Goal: Contribute content: Add original content to the website for others to see

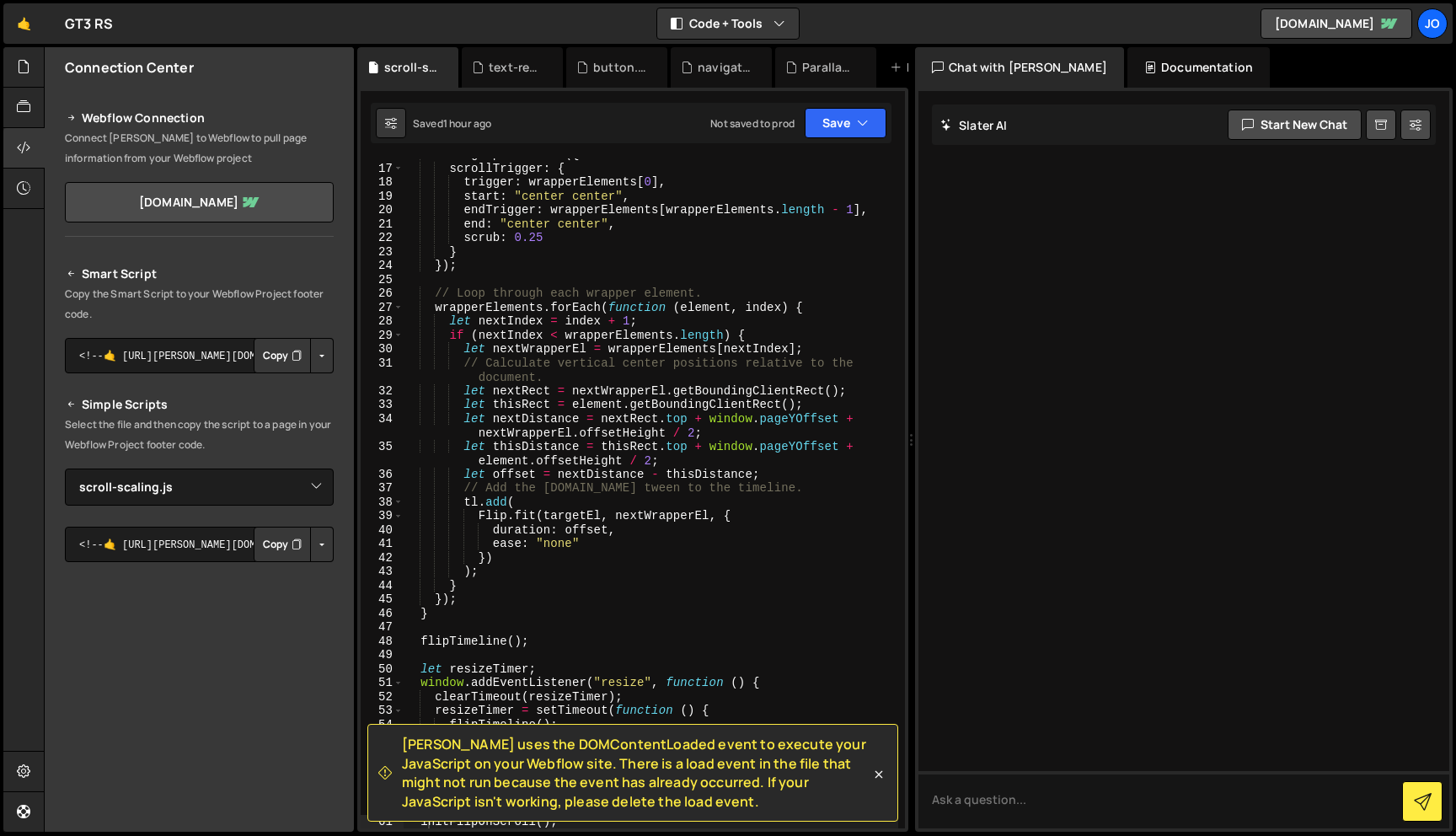
select select "46051"
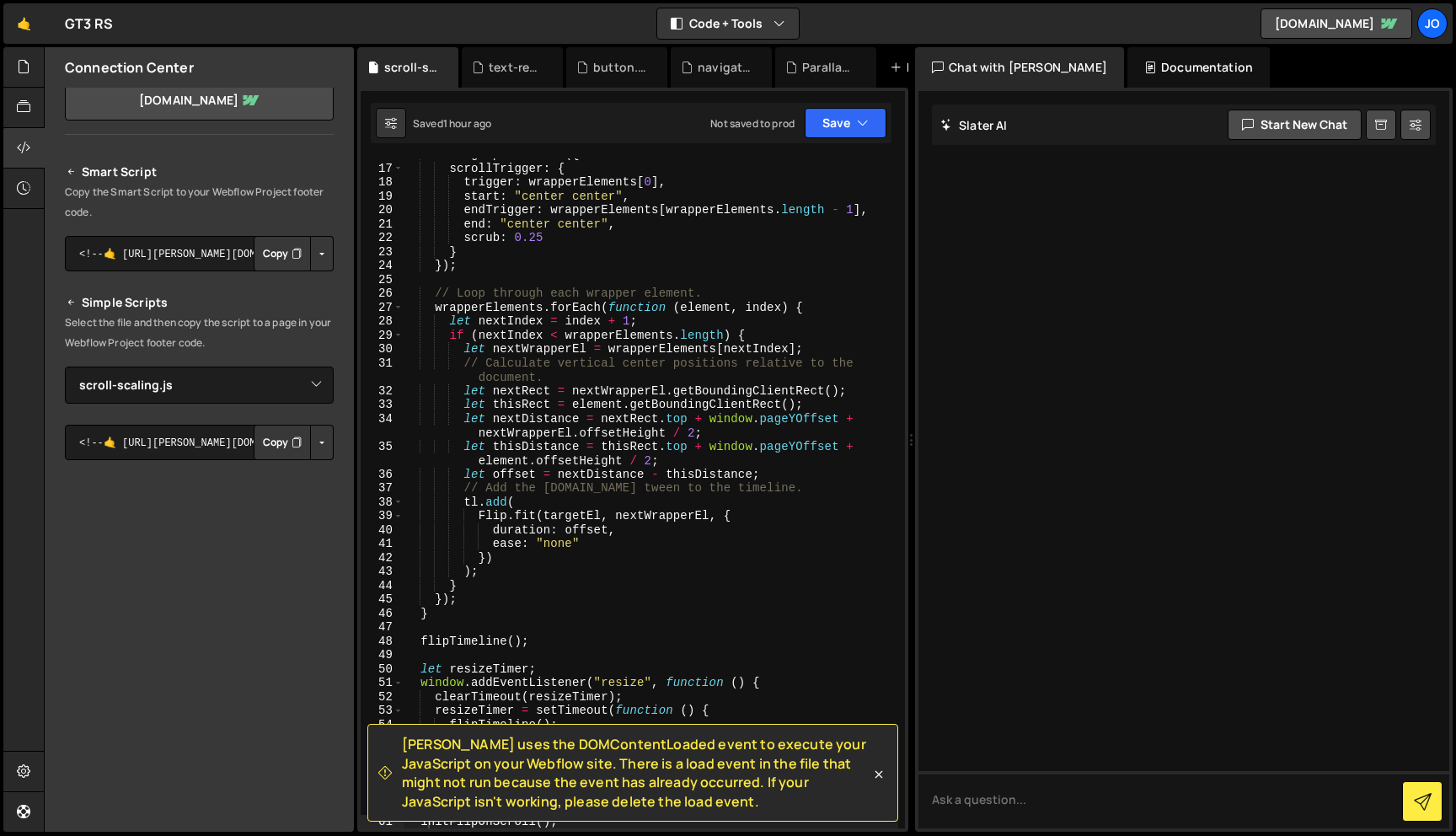
click at [896, 68] on icon at bounding box center [895, 68] width 11 height 17
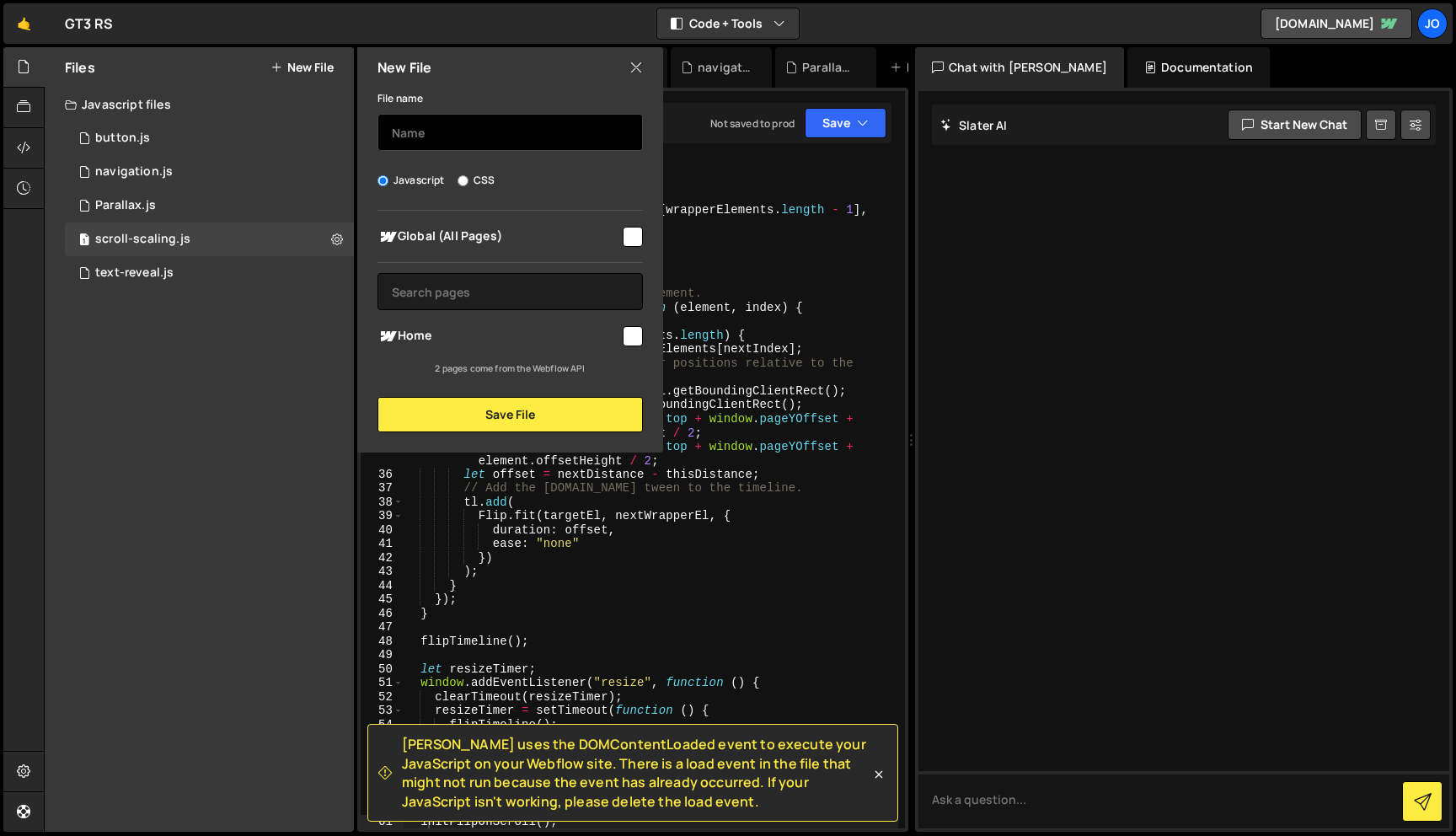
click at [505, 132] on input "text" at bounding box center [510, 132] width 265 height 37
click at [637, 68] on icon at bounding box center [636, 67] width 13 height 18
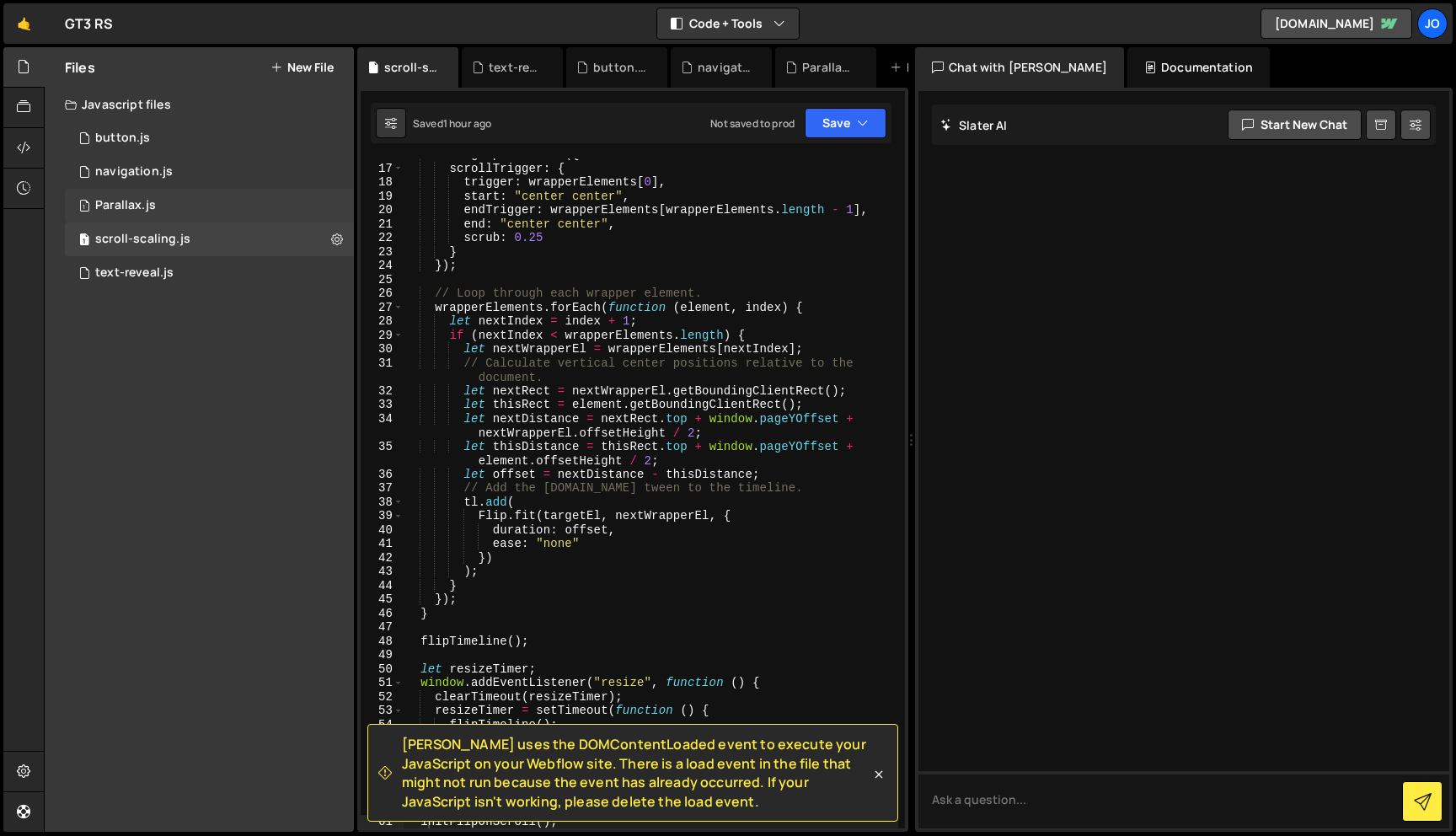
click at [169, 209] on div "1 Parallax.js 0" at bounding box center [209, 205] width 289 height 33
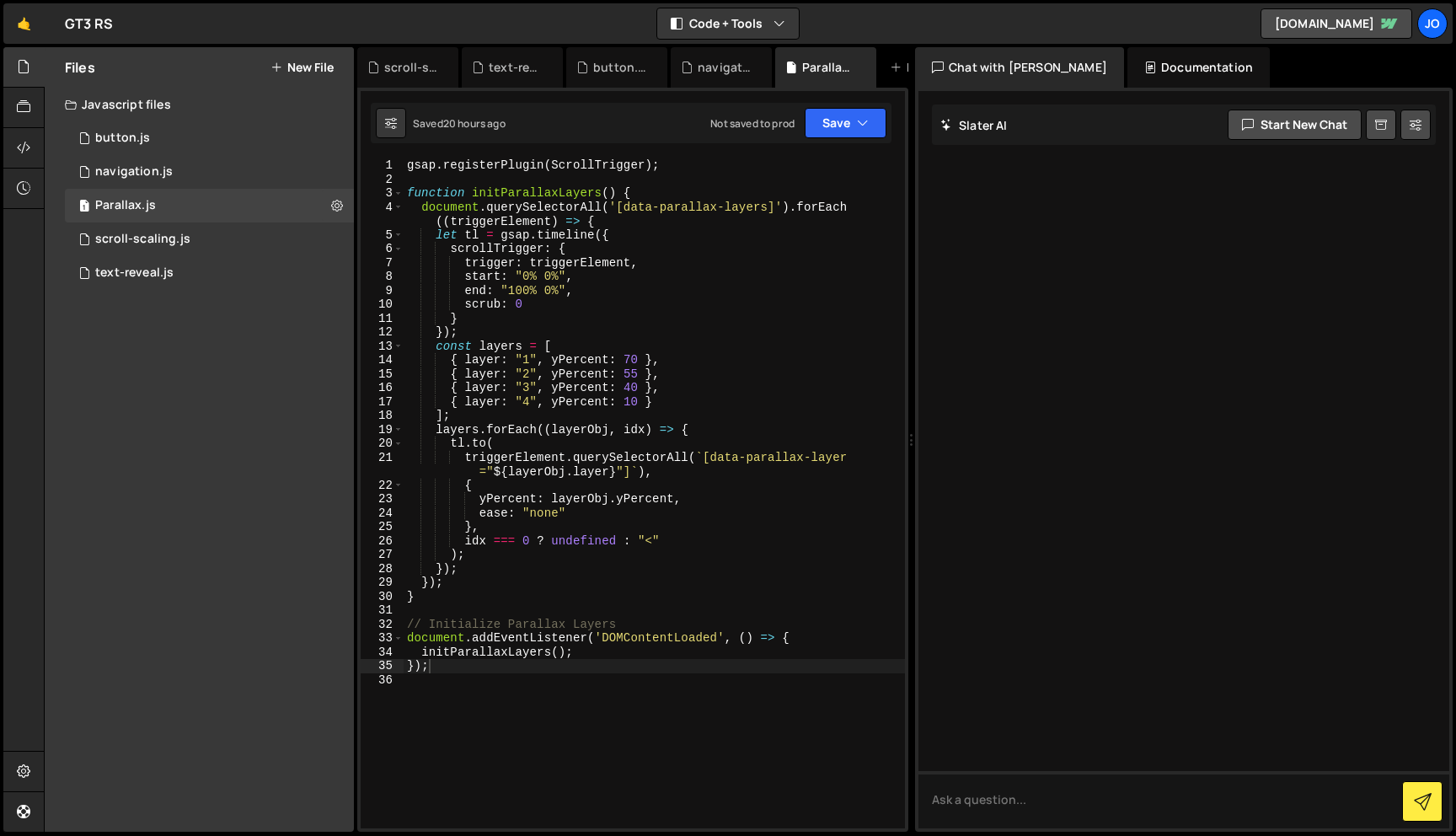
type textarea "gsap.registerPlugin(ScrollTrigger);"
click at [436, 169] on div "gsap . registerPlugin ( ScrollTrigger ) ; function initParallaxLayers ( ) { doc…" at bounding box center [654, 507] width 501 height 698
click at [890, 62] on icon at bounding box center [895, 68] width 11 height 17
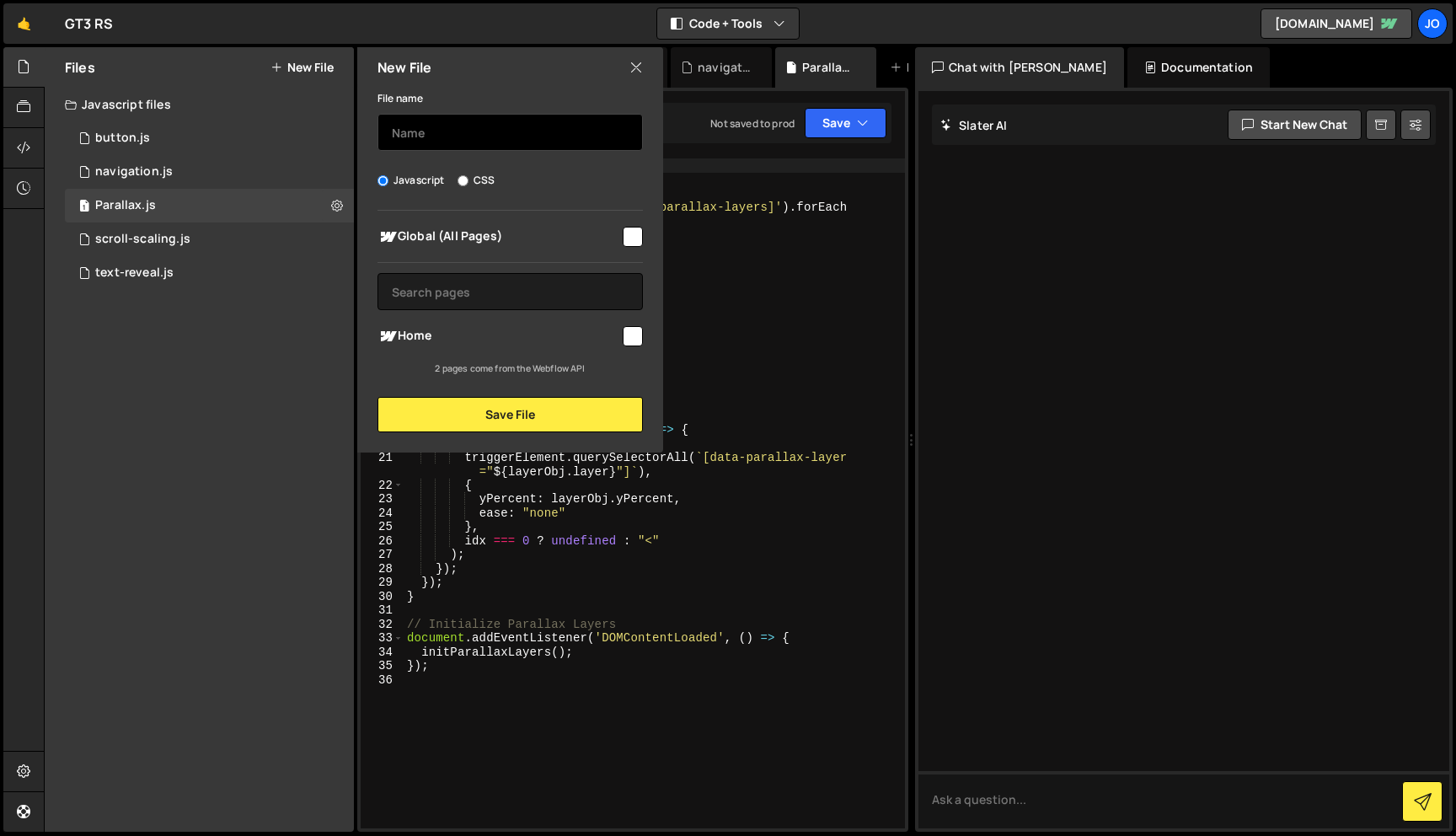
click at [518, 140] on input "text" at bounding box center [510, 132] width 265 height 37
type input "S"
type input "s"
type input "easy-scroll"
click at [633, 235] on input "checkbox" at bounding box center [633, 237] width 20 height 20
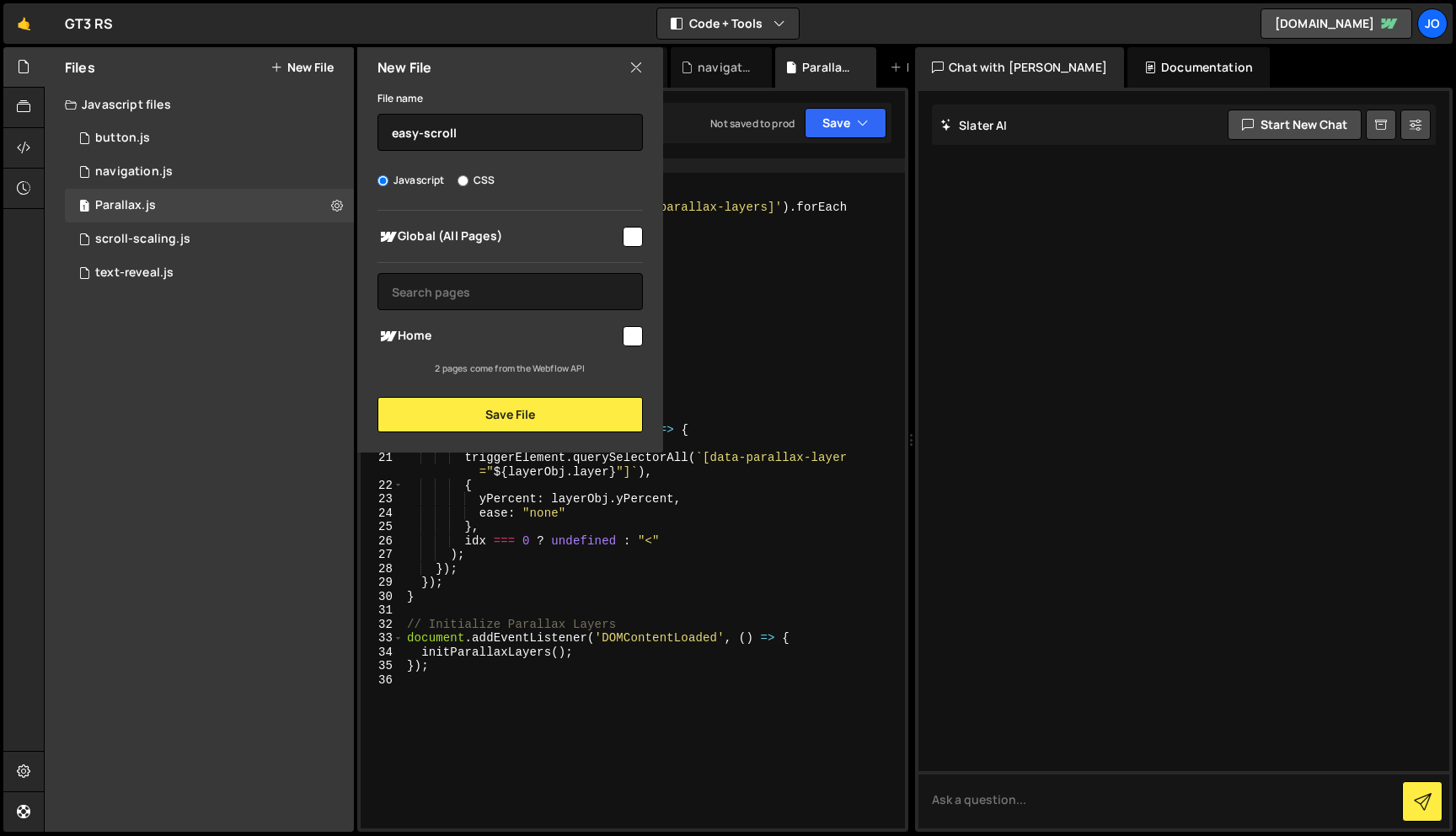
checkbox input "true"
click at [533, 422] on button "Save File" at bounding box center [510, 414] width 265 height 35
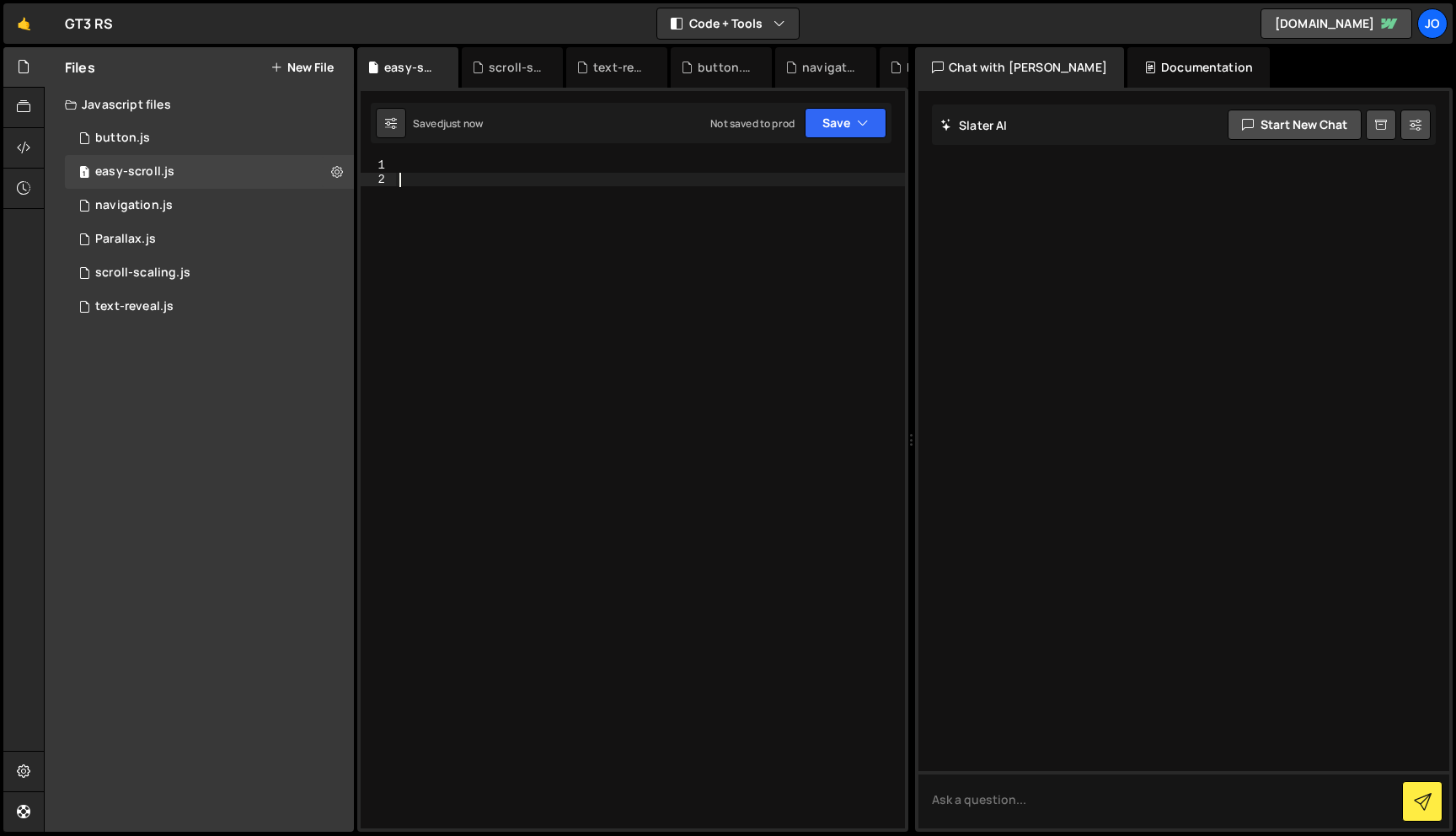
click at [512, 173] on div at bounding box center [650, 507] width 509 height 698
click at [508, 167] on div at bounding box center [650, 507] width 509 height 698
paste textarea "});"
type textarea "});"
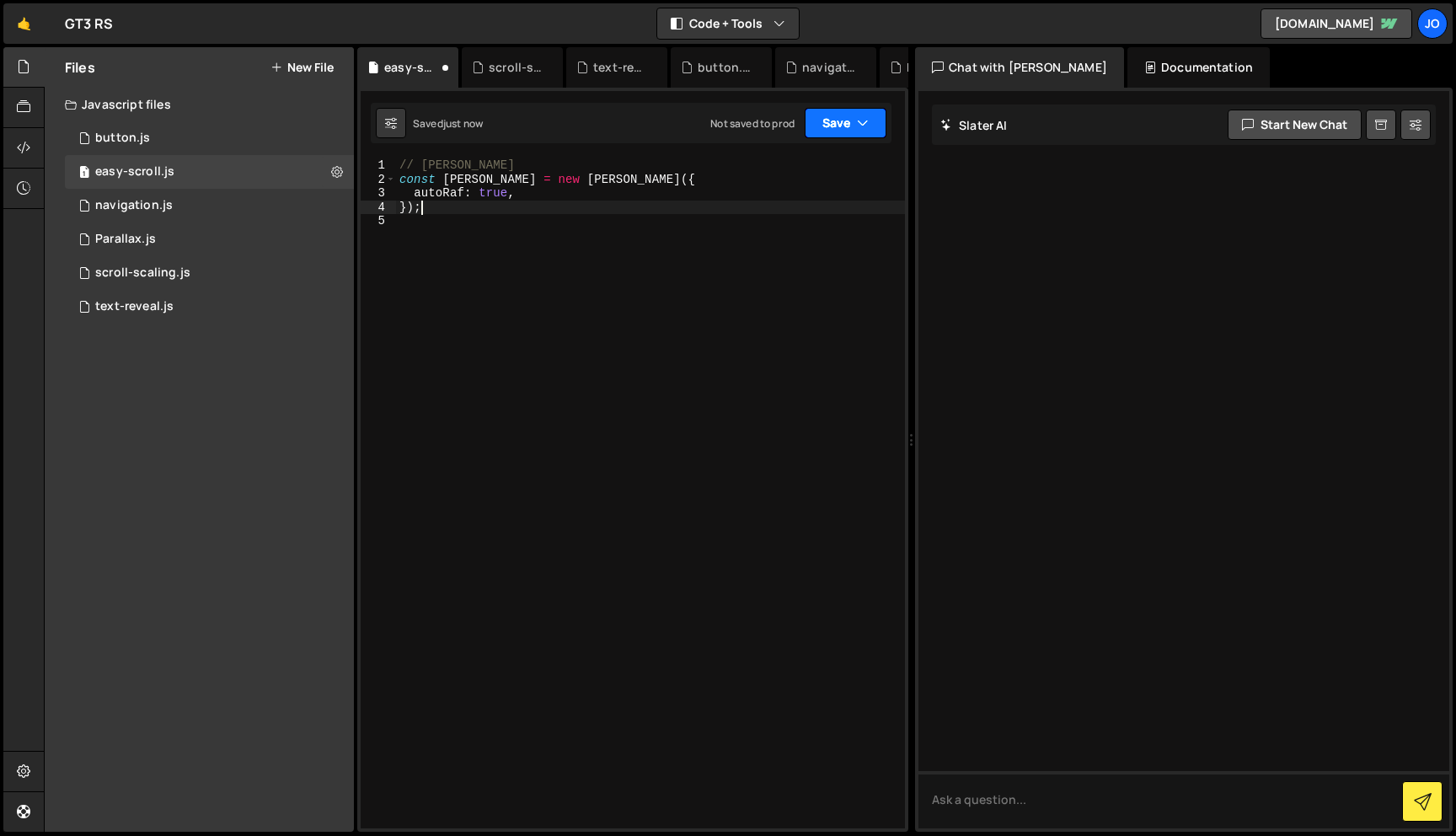
click at [864, 121] on icon "button" at bounding box center [863, 123] width 11 height 17
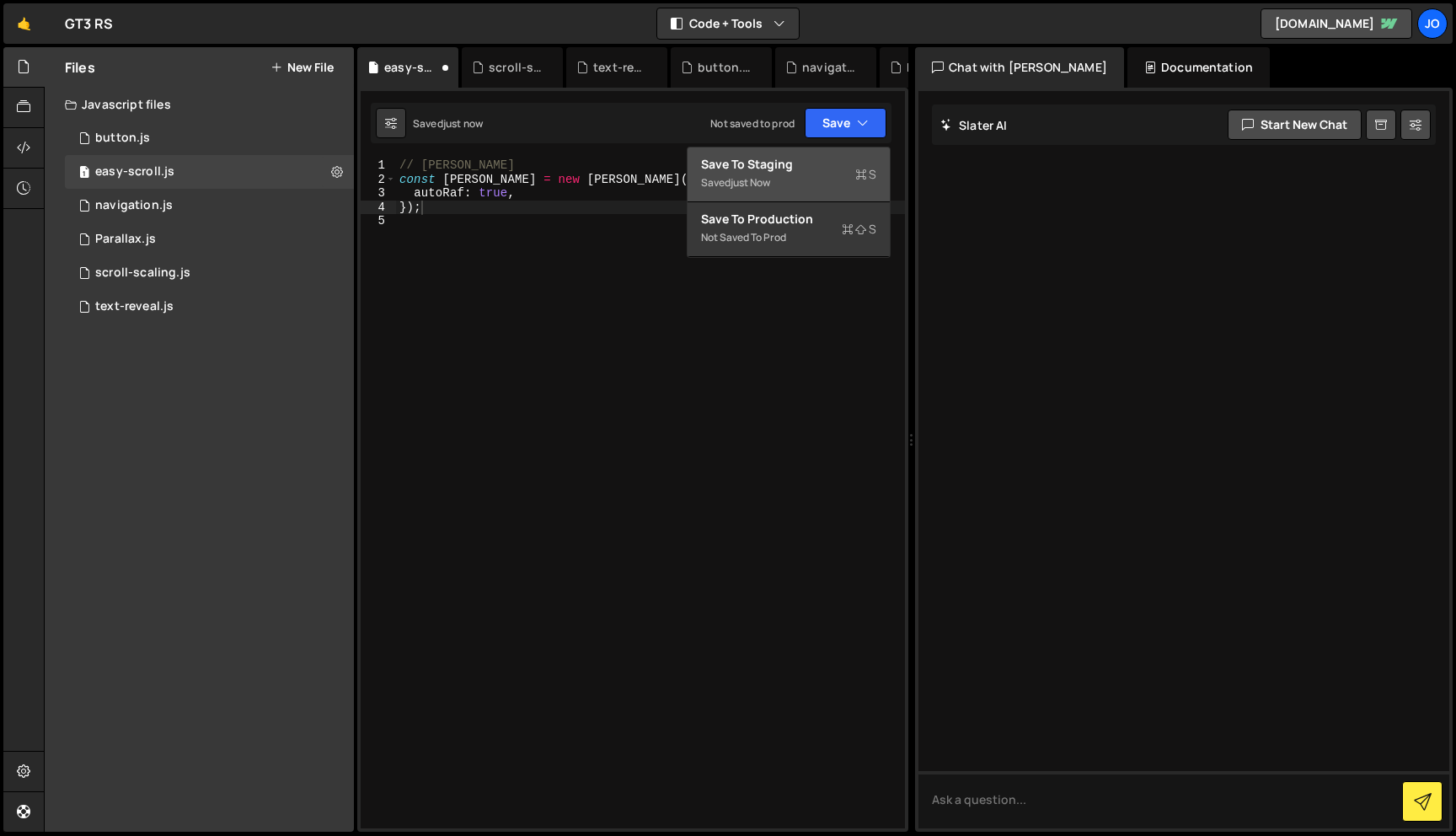
click at [773, 190] on div "Saved just now" at bounding box center [789, 182] width 176 height 20
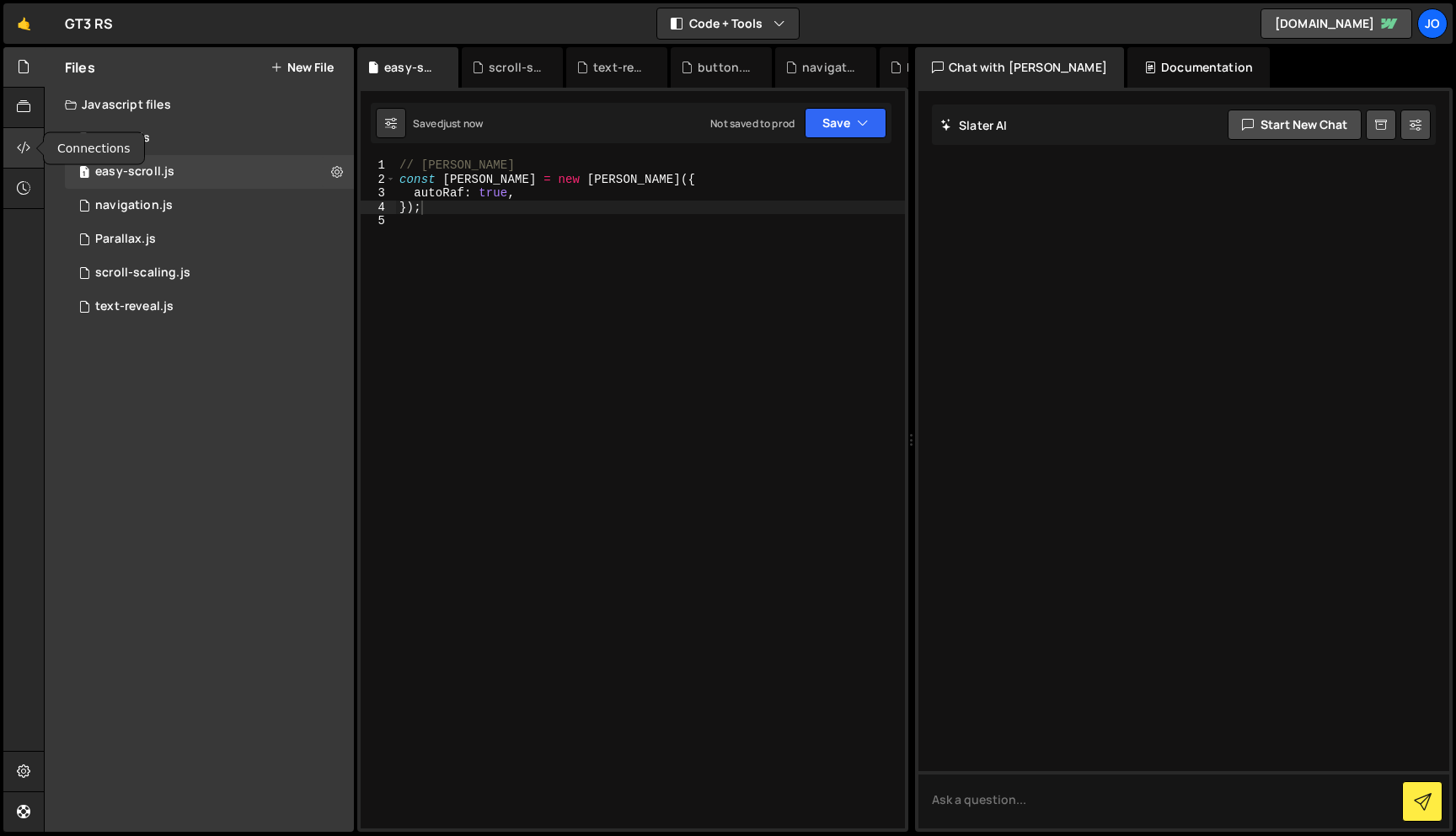
click at [16, 149] on div at bounding box center [24, 148] width 41 height 40
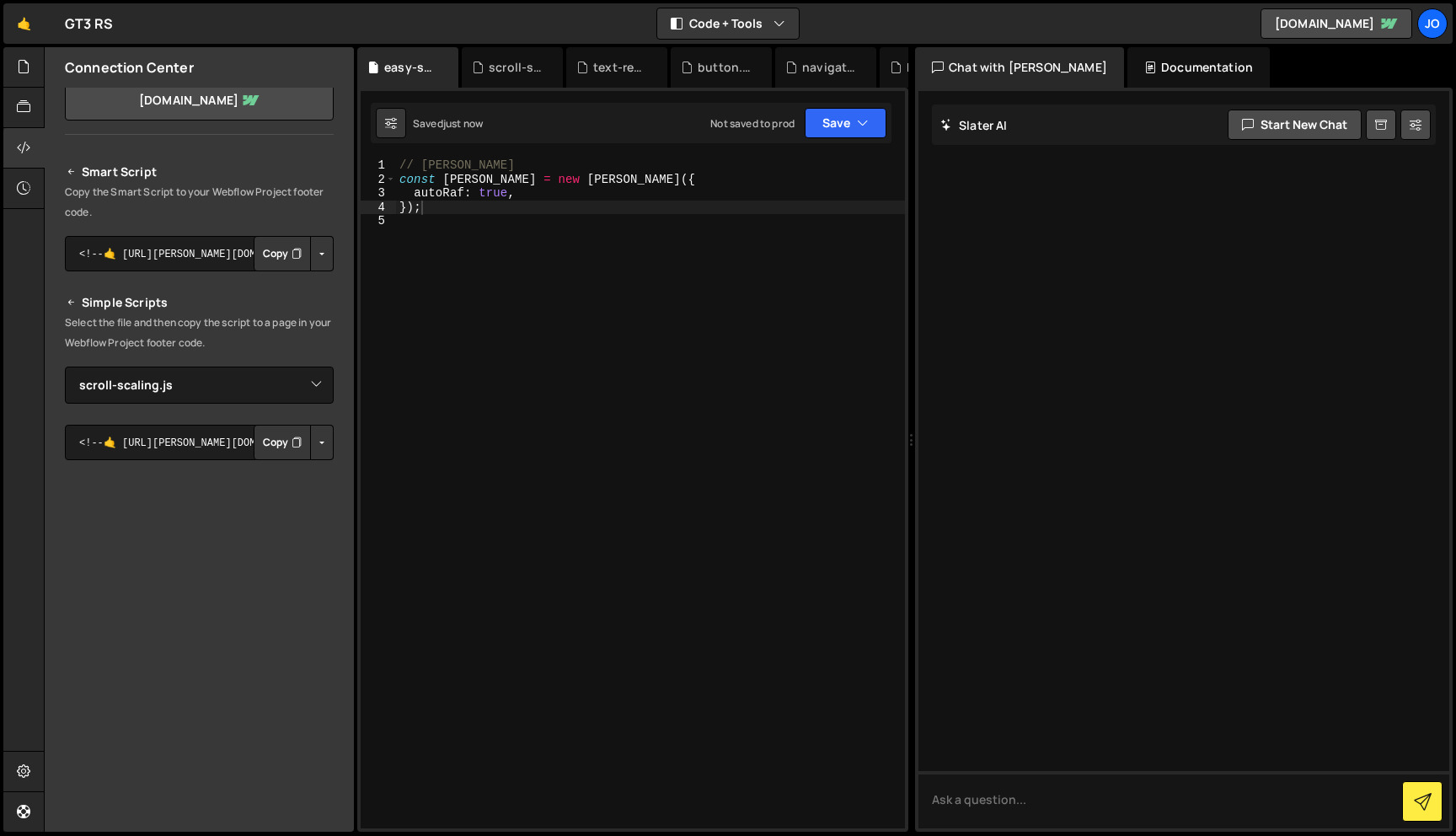
scroll to position [115, 0]
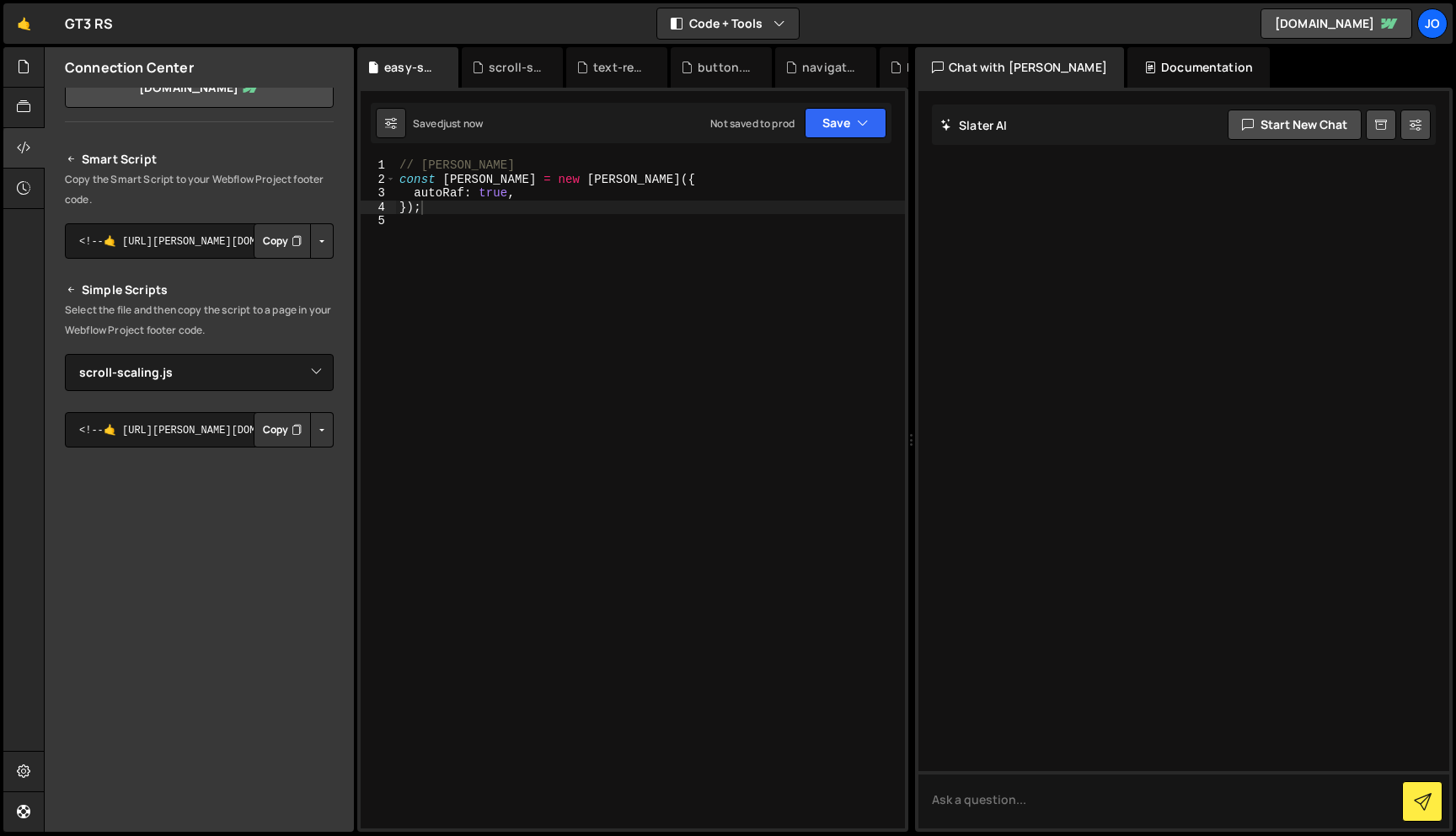
click at [321, 435] on button "Button group with nested dropdown" at bounding box center [322, 429] width 24 height 35
click at [318, 364] on select "Select File Parallax.js navigation.js button.js text-reveal.js scroll-scaling.j…" at bounding box center [199, 372] width 269 height 37
select select "46052"
click at [314, 371] on select "Select File Parallax.js navigation.js button.js text-reveal.js scroll-scaling.j…" at bounding box center [199, 372] width 269 height 37
click at [311, 432] on button "Button group with nested dropdown" at bounding box center [322, 429] width 24 height 35
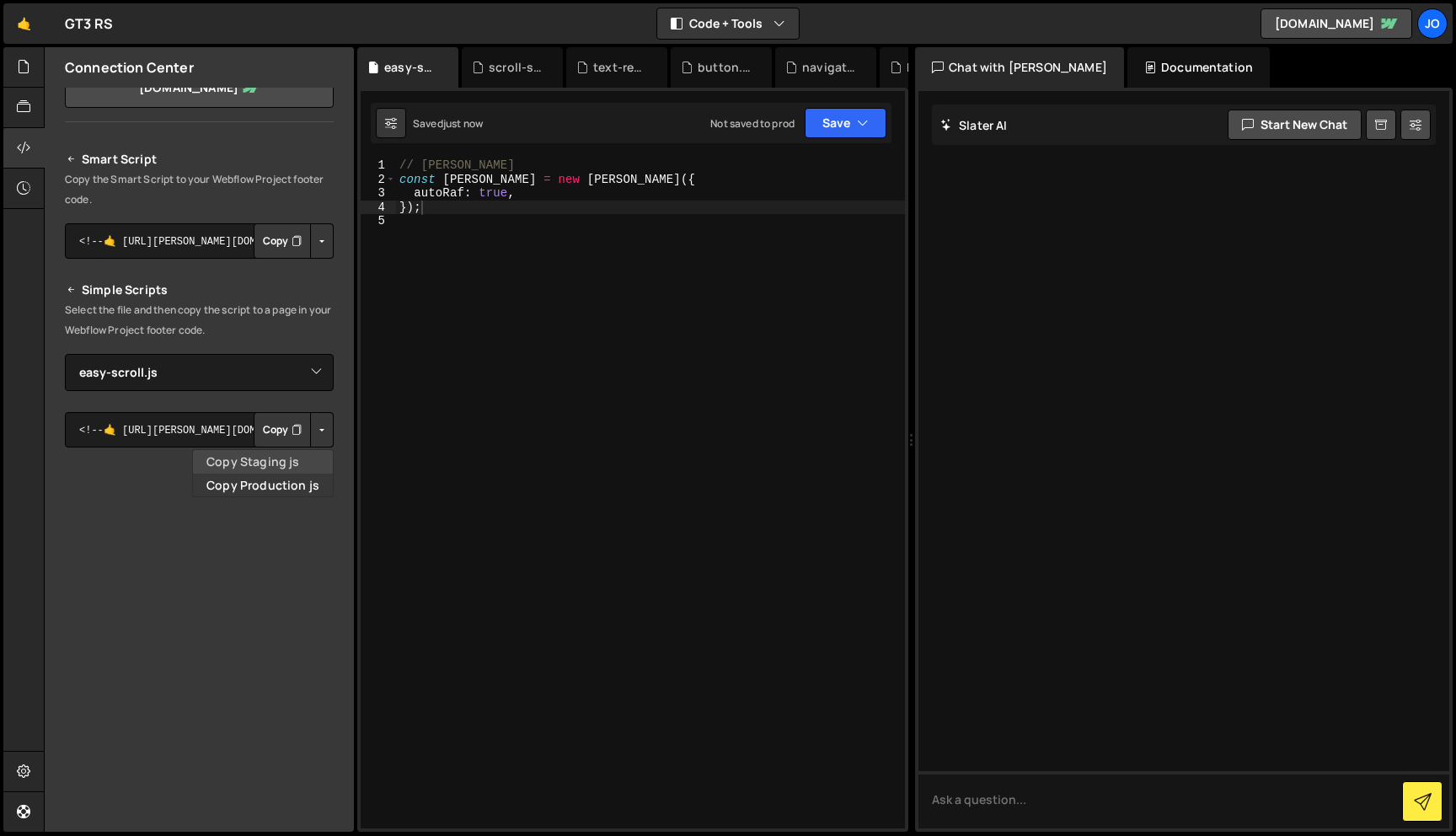
click at [281, 460] on link "Copy Staging js" at bounding box center [262, 462] width 140 height 24
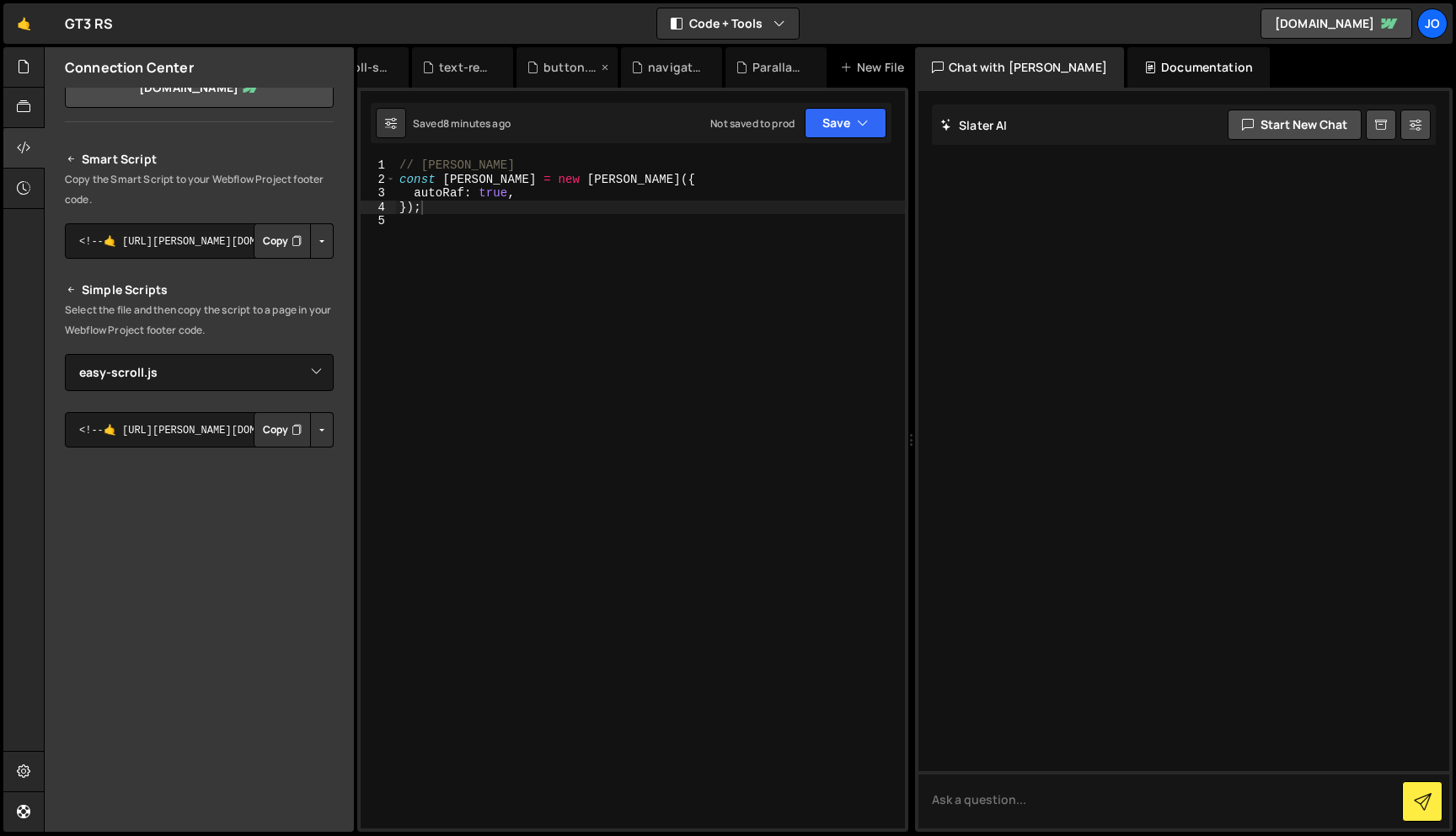
scroll to position [0, 180]
click at [857, 72] on div "New File" at bounding box center [849, 68] width 71 height 17
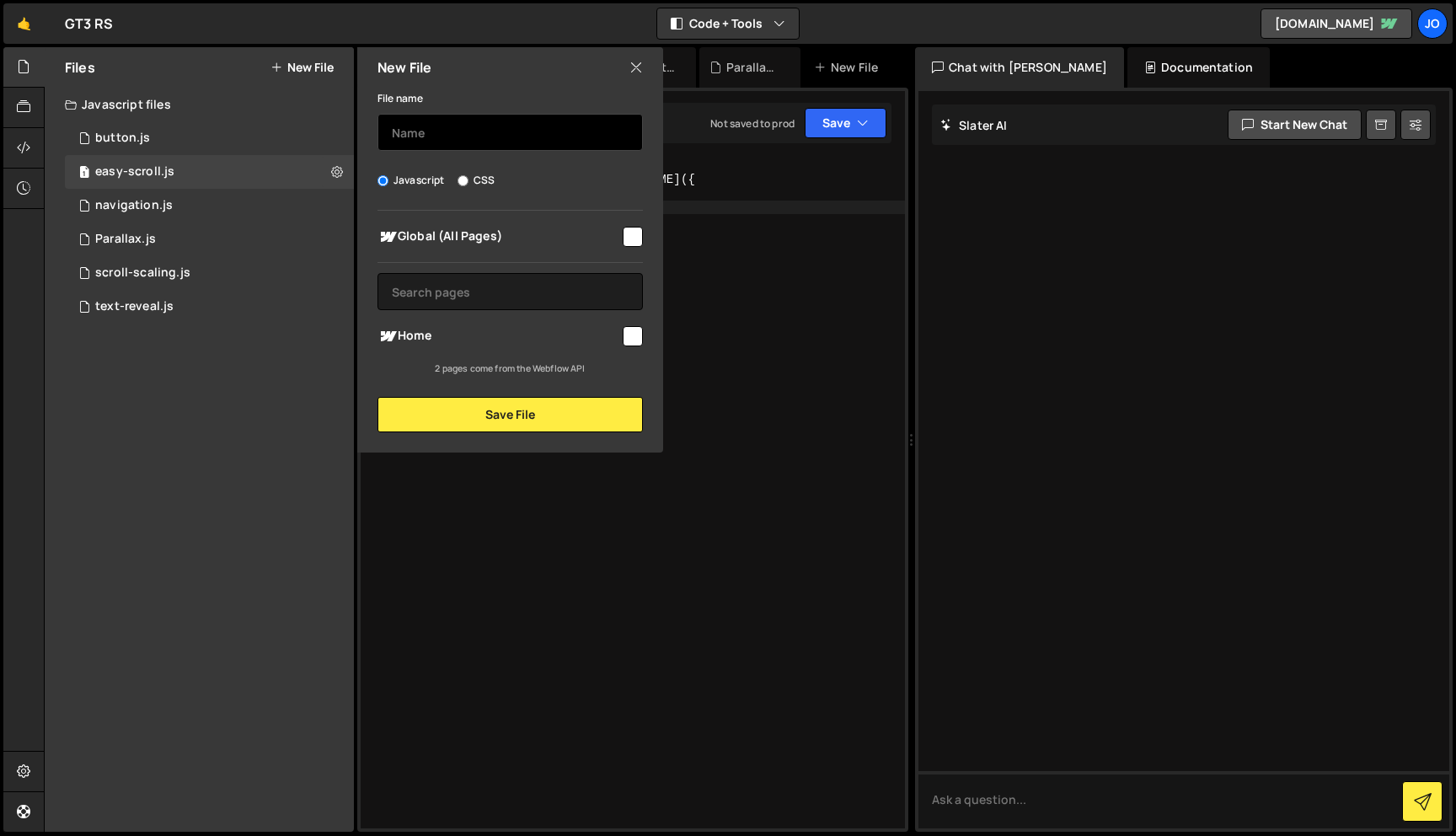
click at [437, 134] on input "text" at bounding box center [510, 132] width 265 height 37
type input "Lightbox"
click at [625, 227] on input "checkbox" at bounding box center [633, 237] width 20 height 20
checkbox input "true"
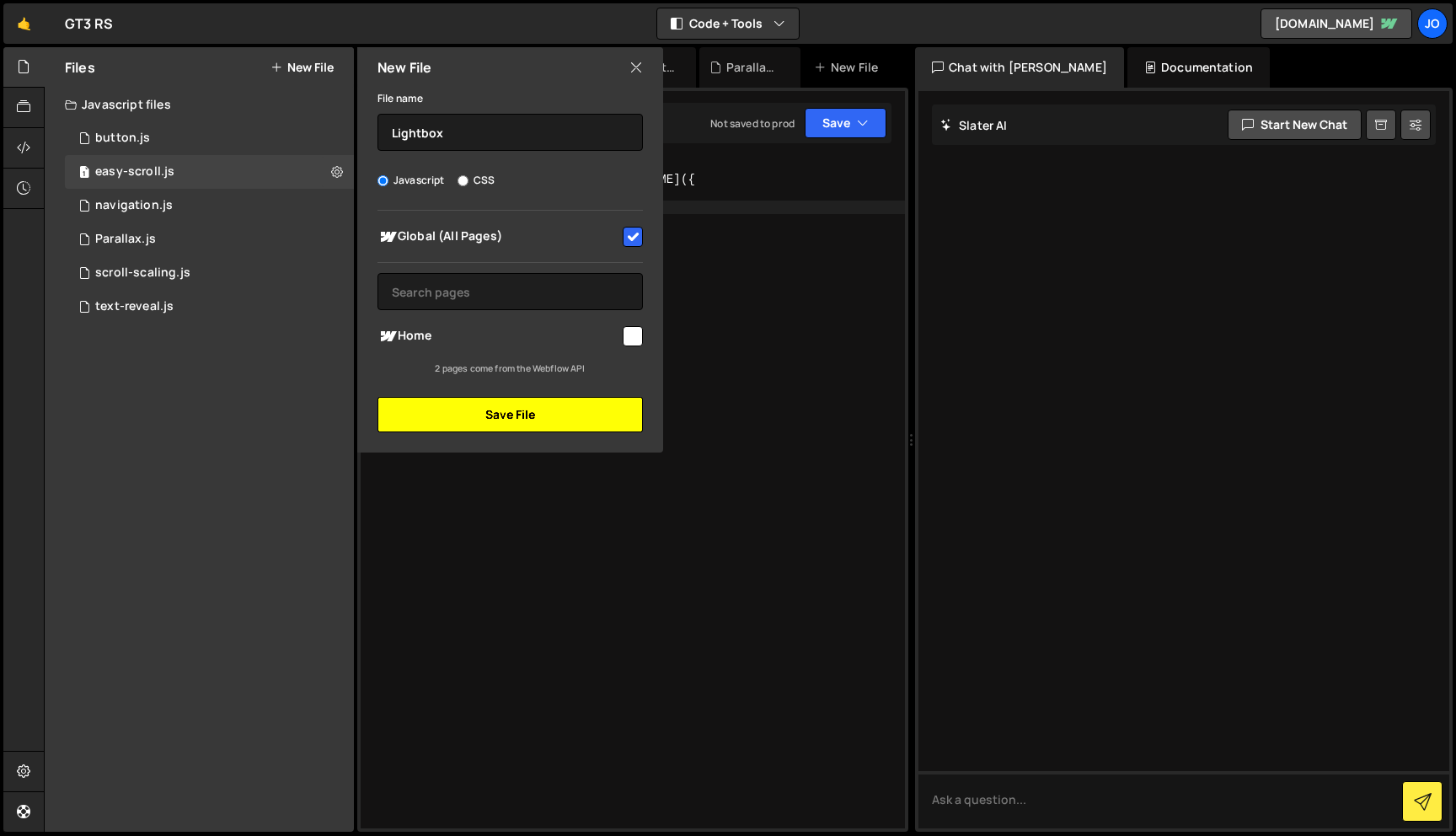
click at [526, 412] on button "Save File" at bounding box center [510, 414] width 265 height 35
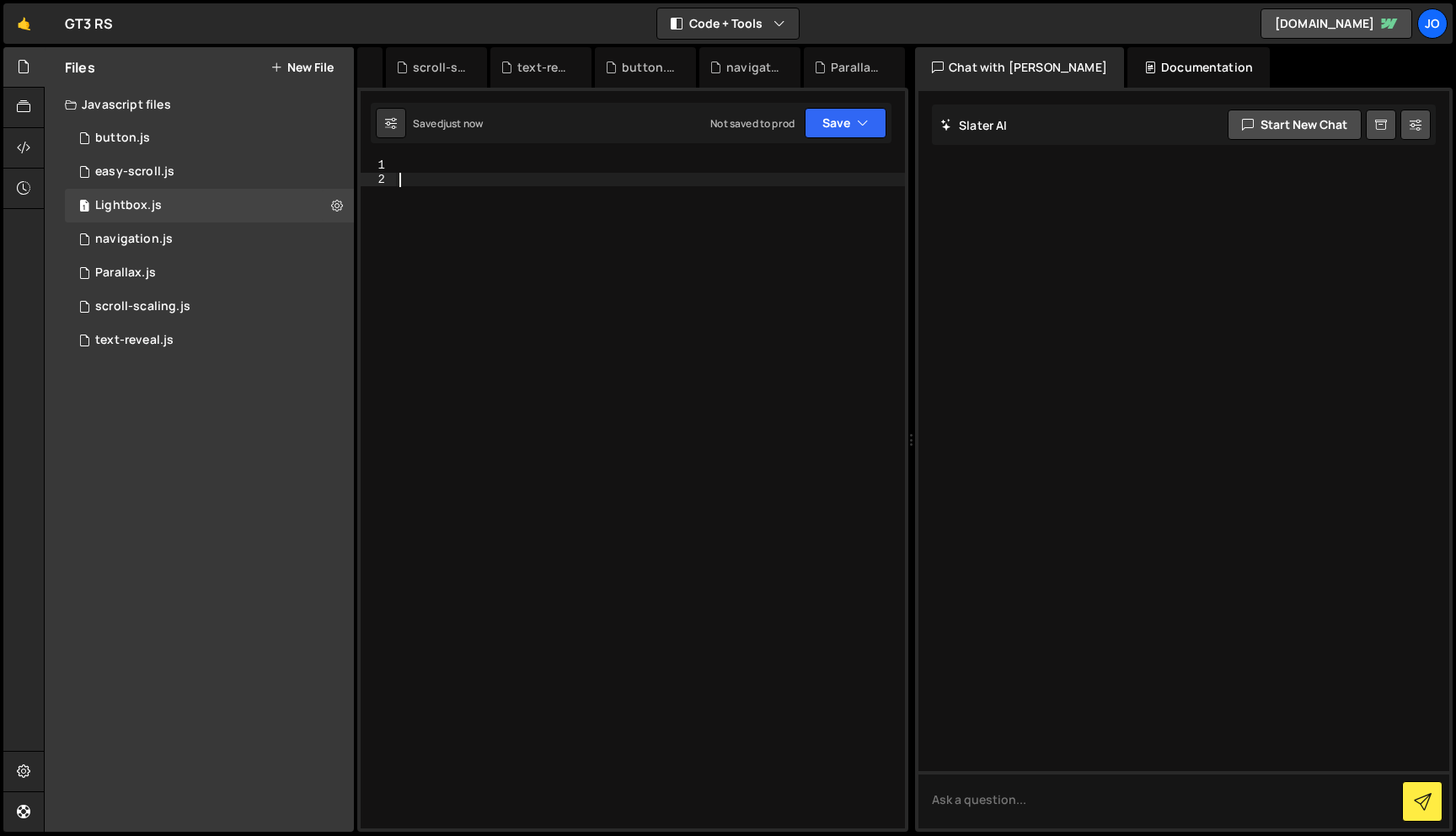
click at [686, 178] on div at bounding box center [650, 507] width 509 height 698
click at [676, 163] on div at bounding box center [650, 507] width 509 height 698
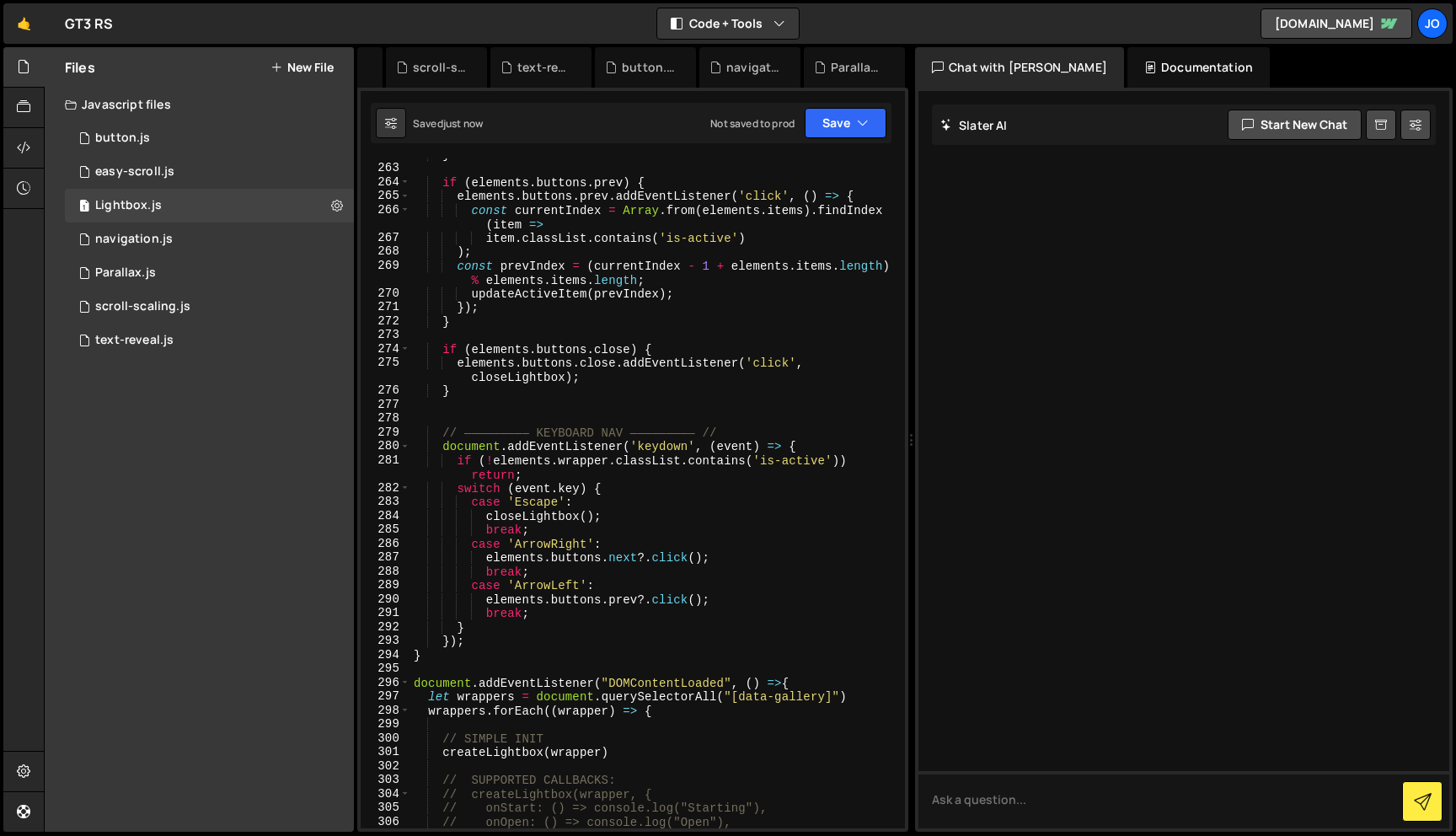
scroll to position [3974, 0]
click at [868, 125] on button "Save" at bounding box center [845, 123] width 82 height 31
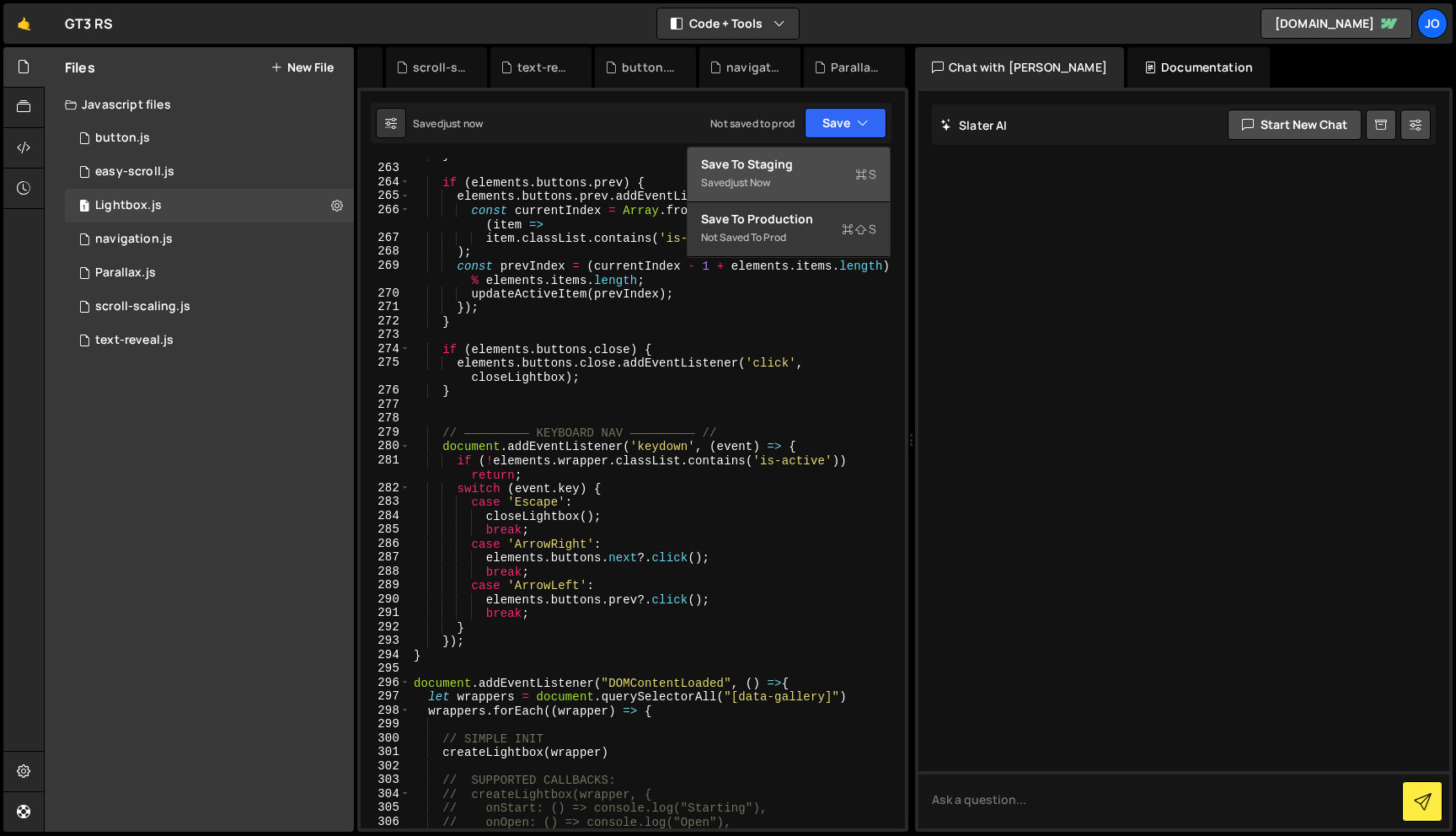
click at [825, 164] on div "Save to Staging S" at bounding box center [789, 164] width 176 height 17
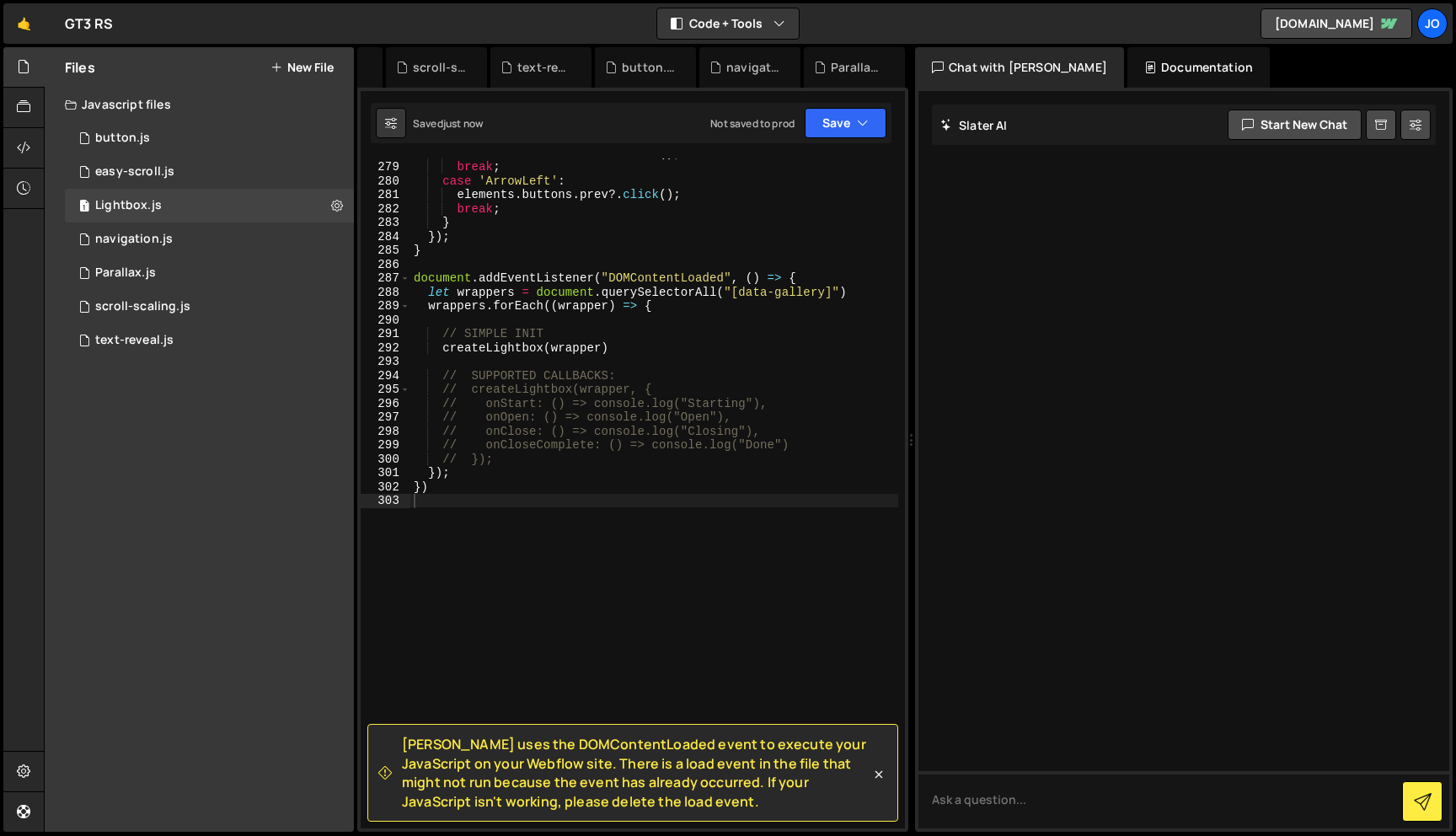
scroll to position [4170, 0]
click at [28, 150] on icon at bounding box center [24, 147] width 13 height 18
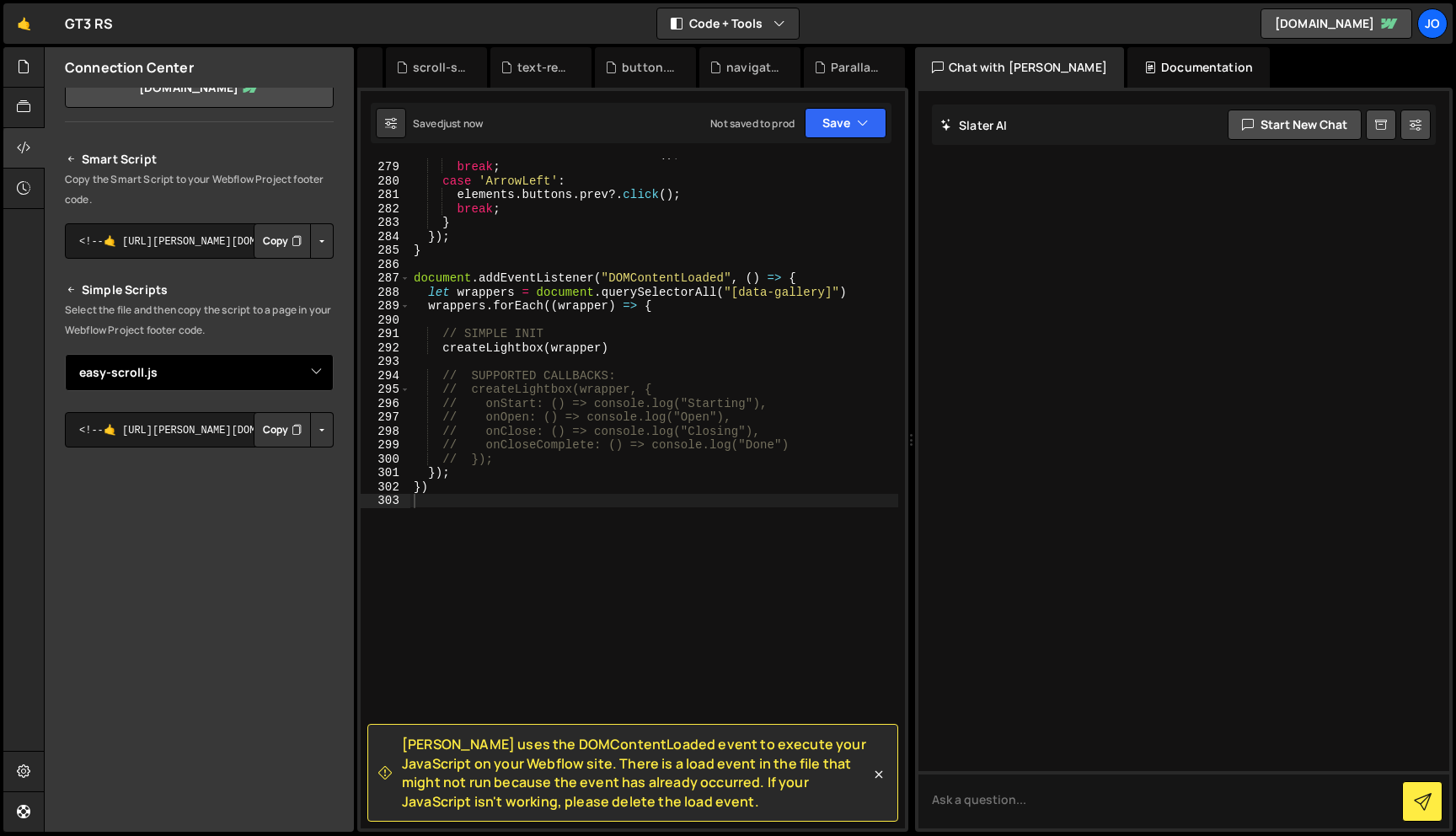
click at [312, 371] on select "Select File Parallax.js navigation.js button.js text-reveal.js scroll-scaling.j…" at bounding box center [199, 372] width 269 height 37
select select "46053"
click at [317, 428] on button "Button group with nested dropdown" at bounding box center [322, 429] width 24 height 35
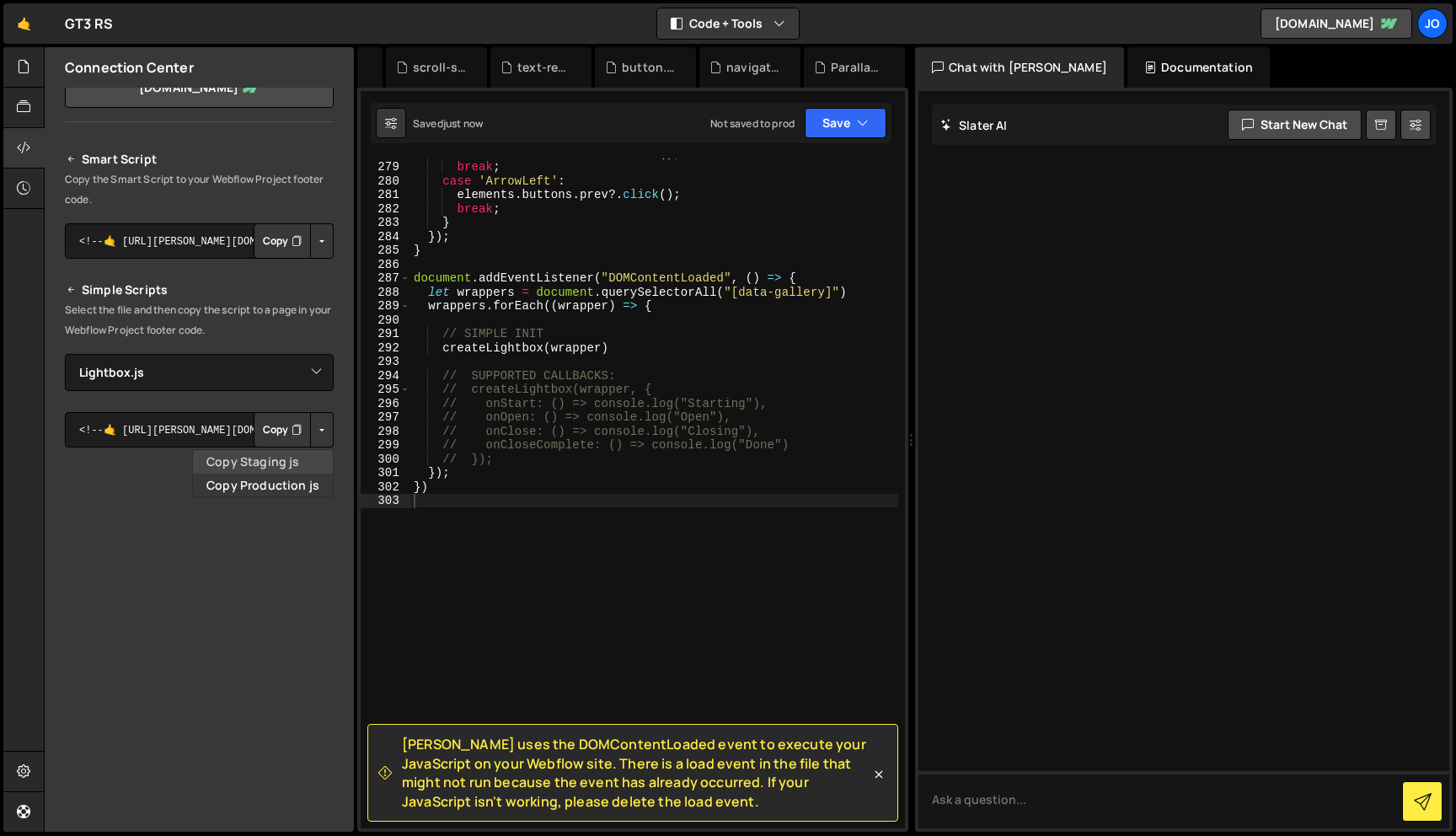
click at [291, 462] on link "Copy Staging js" at bounding box center [262, 462] width 140 height 24
click at [867, 117] on icon "button" at bounding box center [863, 123] width 11 height 17
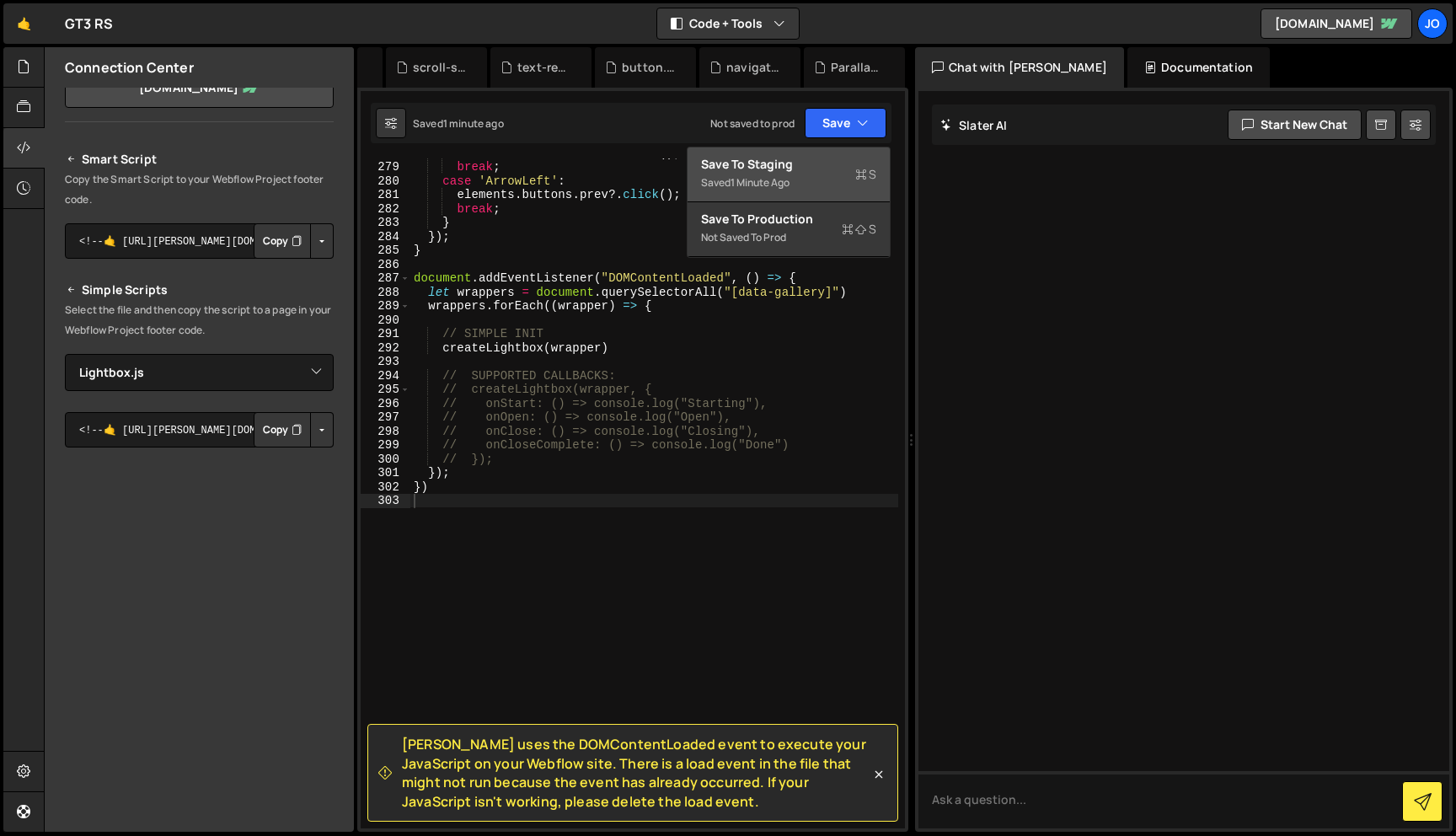
click at [831, 165] on div "Save to Staging S" at bounding box center [789, 164] width 176 height 17
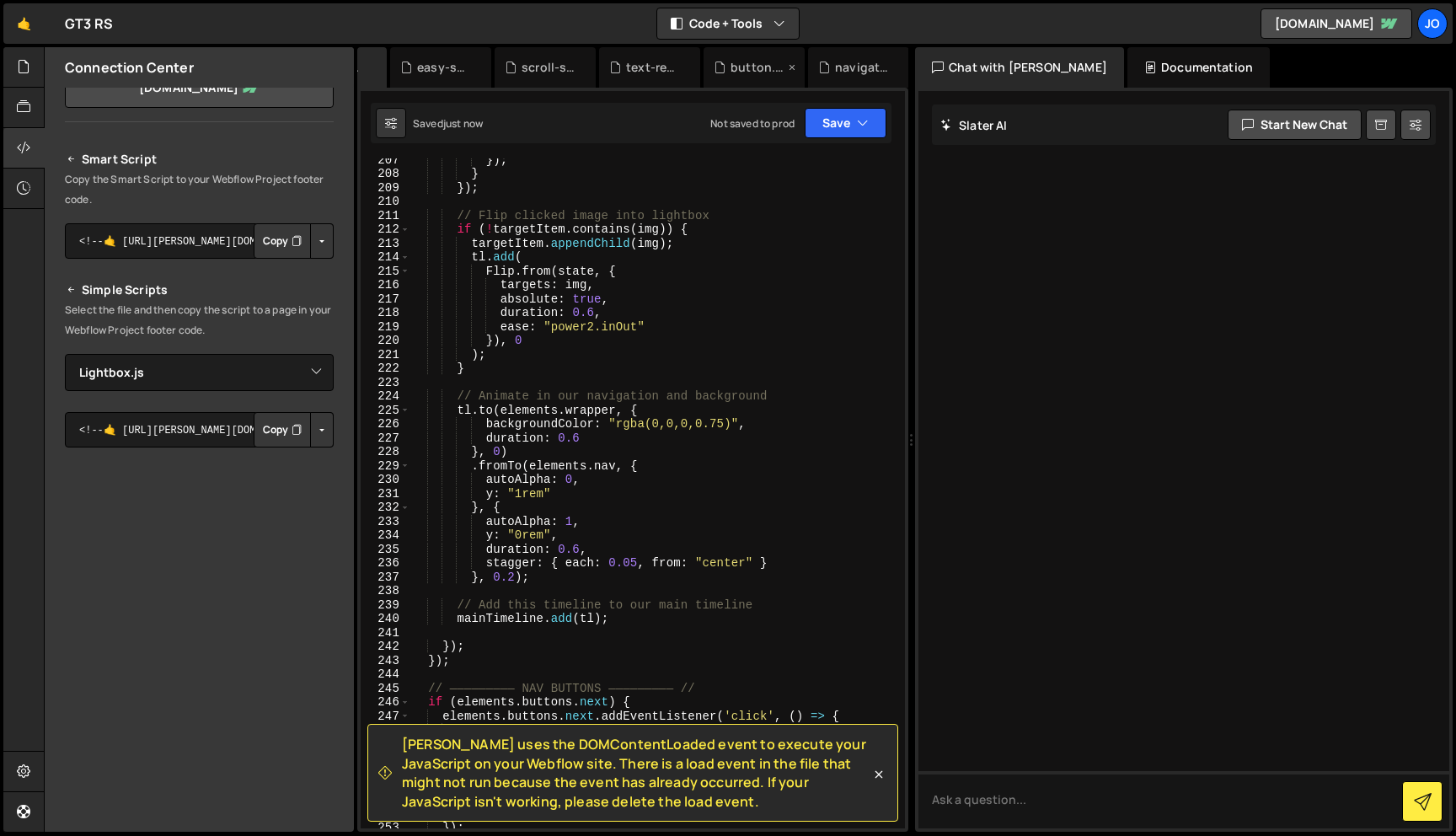
scroll to position [0, 0]
click at [318, 443] on button "Button group with nested dropdown" at bounding box center [322, 429] width 24 height 35
click at [290, 465] on link "Copy Staging js" at bounding box center [262, 462] width 140 height 24
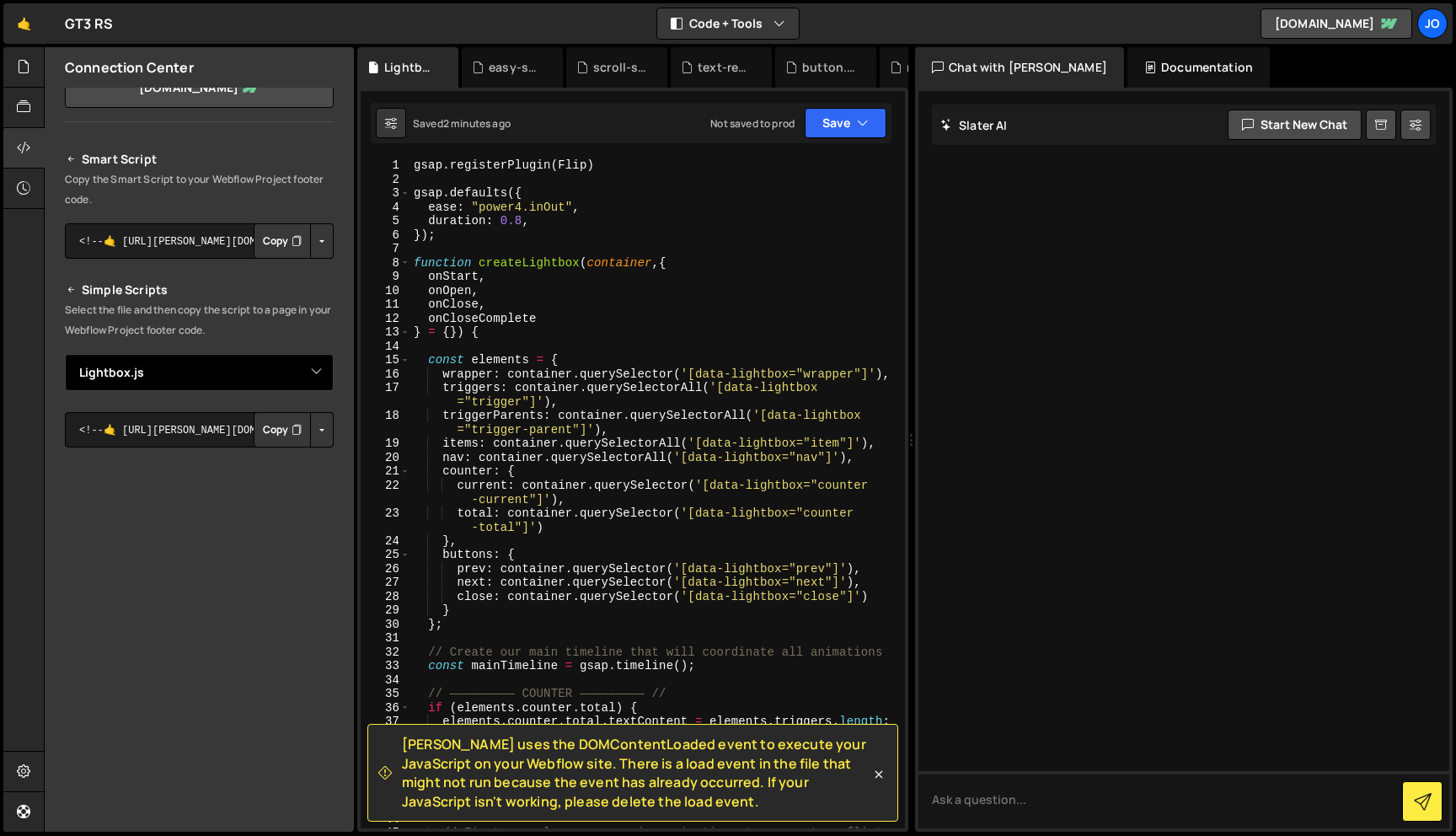
click at [307, 371] on select "Select File Parallax.js navigation.js button.js text-reveal.js scroll-scaling.j…" at bounding box center [199, 372] width 269 height 37
click at [317, 428] on button "Button group with nested dropdown" at bounding box center [322, 429] width 24 height 35
click at [327, 335] on div "Smart Script Copy the Smart Script to your Webflow Project footer code. <!--🤙 […" at bounding box center [199, 462] width 309 height 666
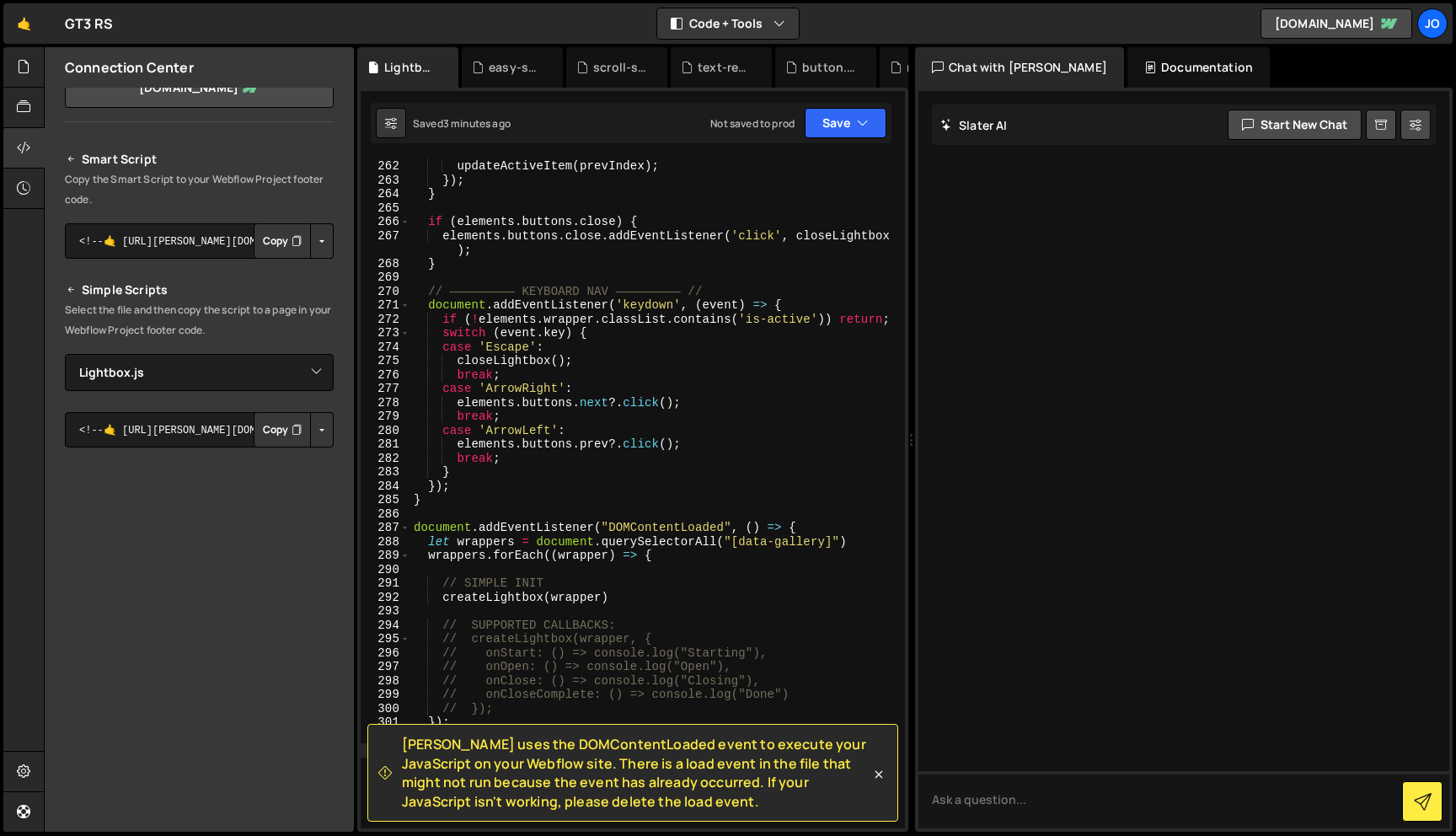
scroll to position [4177, 0]
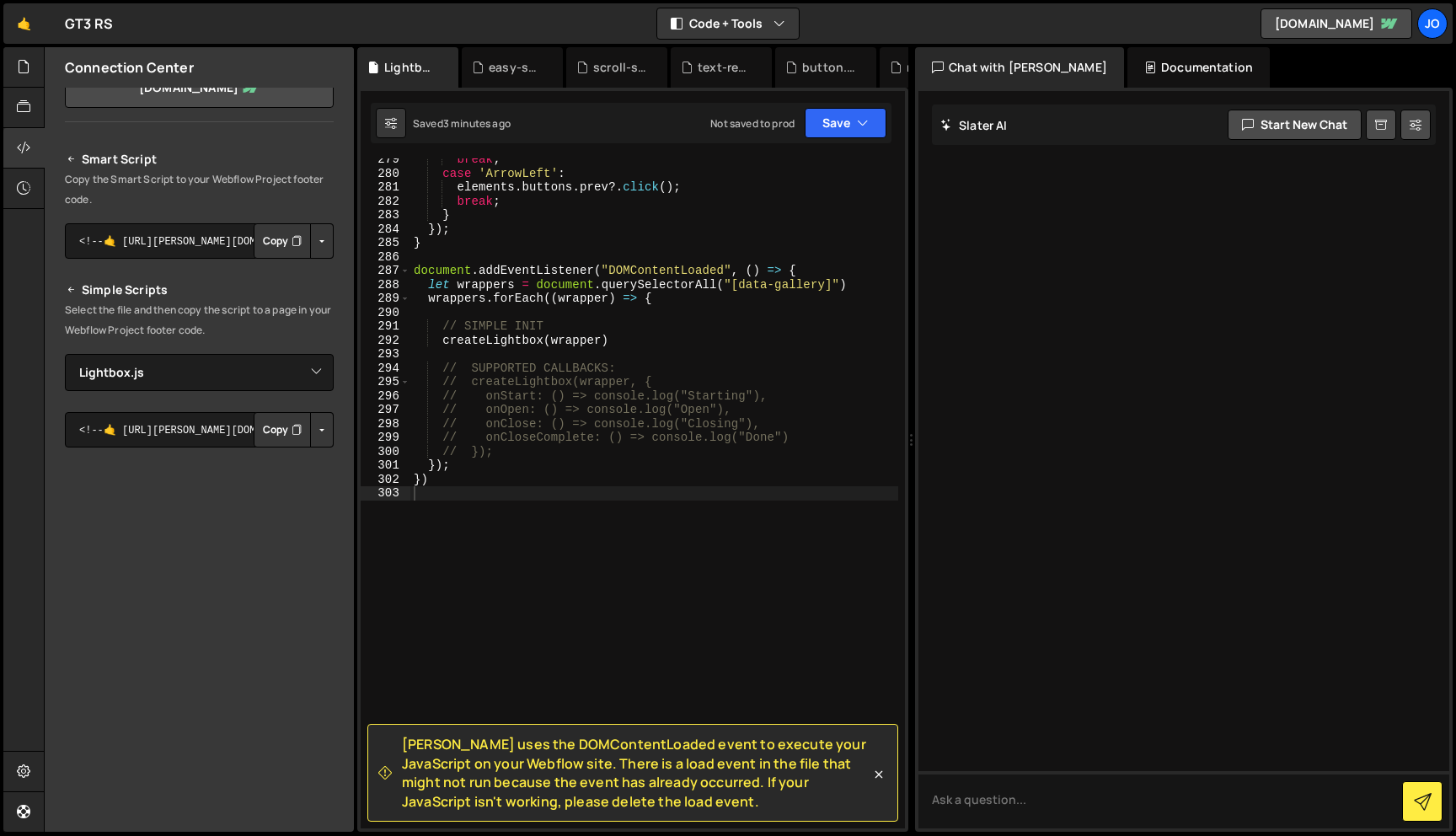
click at [534, 512] on div "break ; case 'ArrowLeft' : elements . buttons . prev ?. click ( ) ; break ; } }…" at bounding box center [654, 501] width 488 height 698
click at [525, 263] on div "break ; case 'ArrowLeft' : elements . buttons . prev ?. click ( ) ; break ; } }…" at bounding box center [654, 501] width 488 height 698
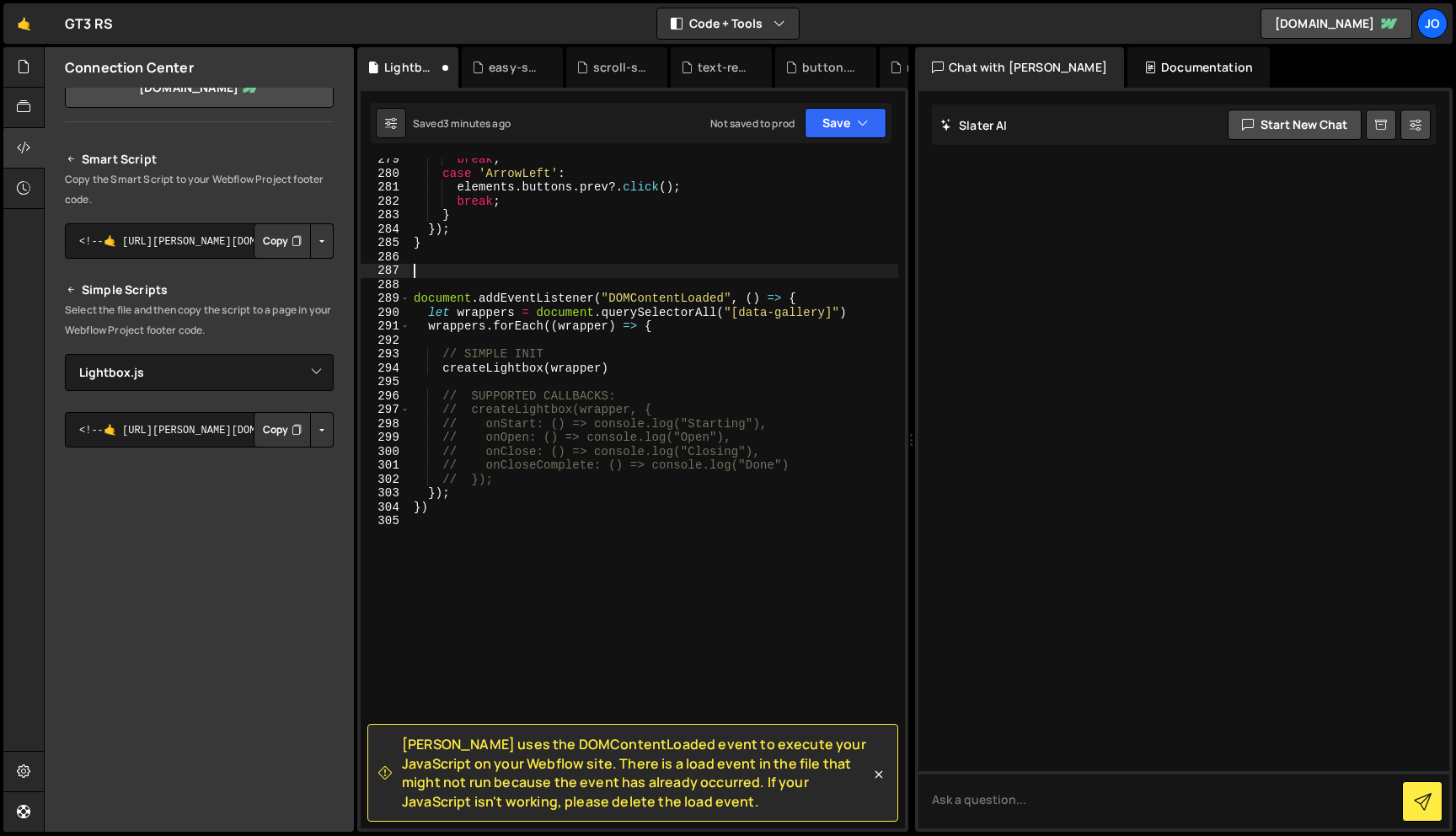
paste textarea "};"
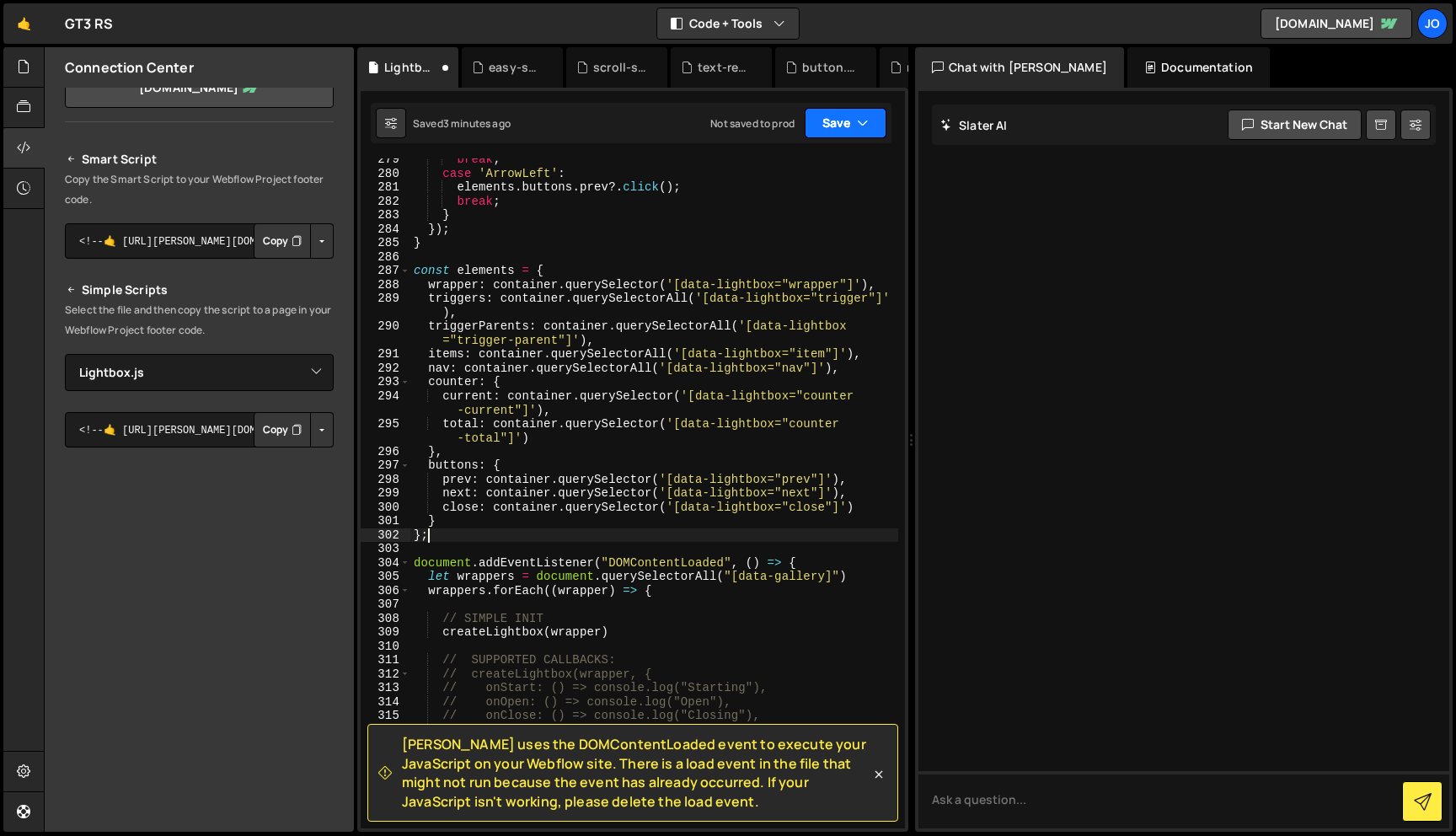
type textarea "};"
click at [830, 126] on button "Save" at bounding box center [845, 123] width 82 height 31
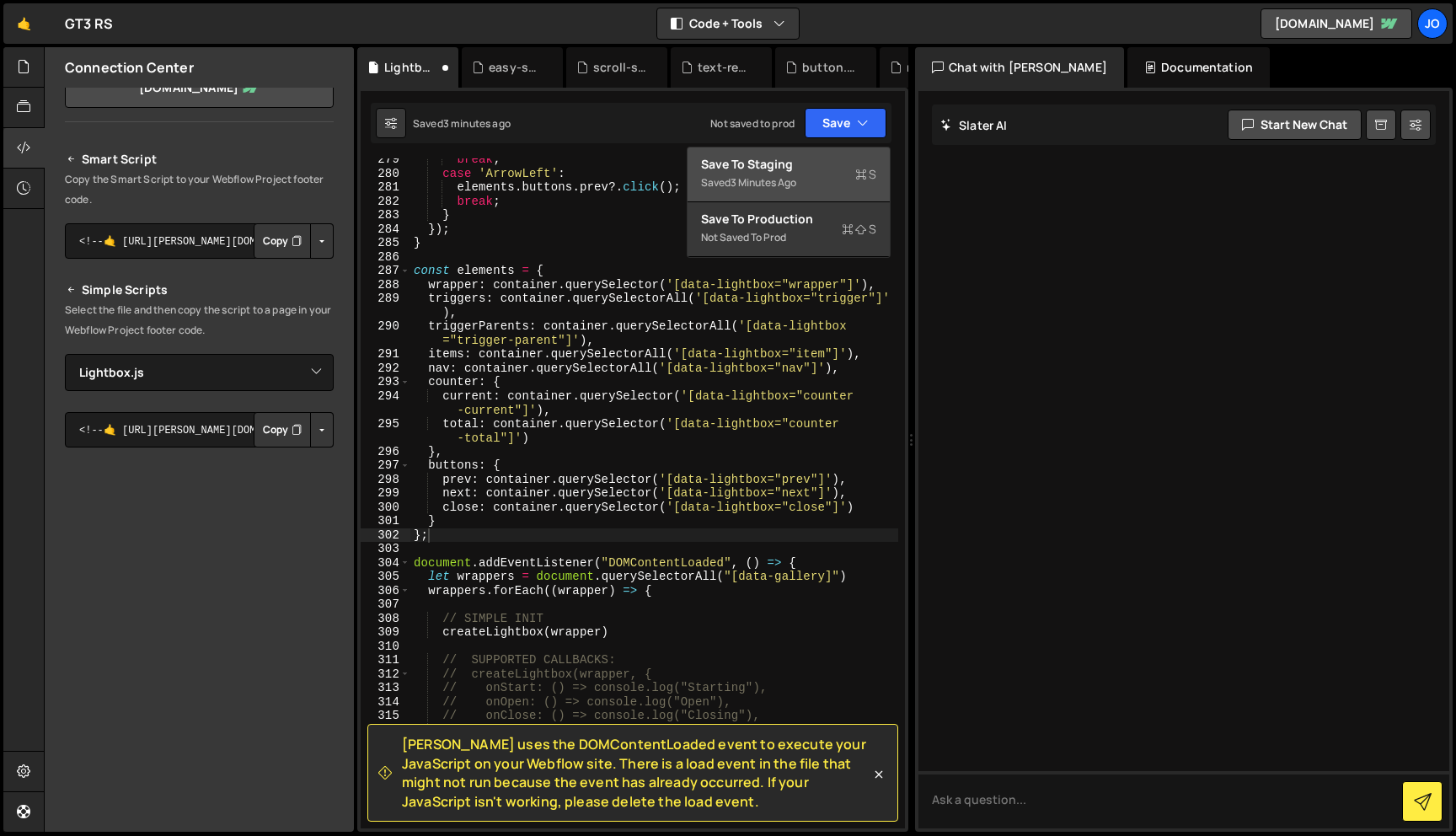
click at [785, 178] on div "3 minutes ago" at bounding box center [763, 182] width 66 height 14
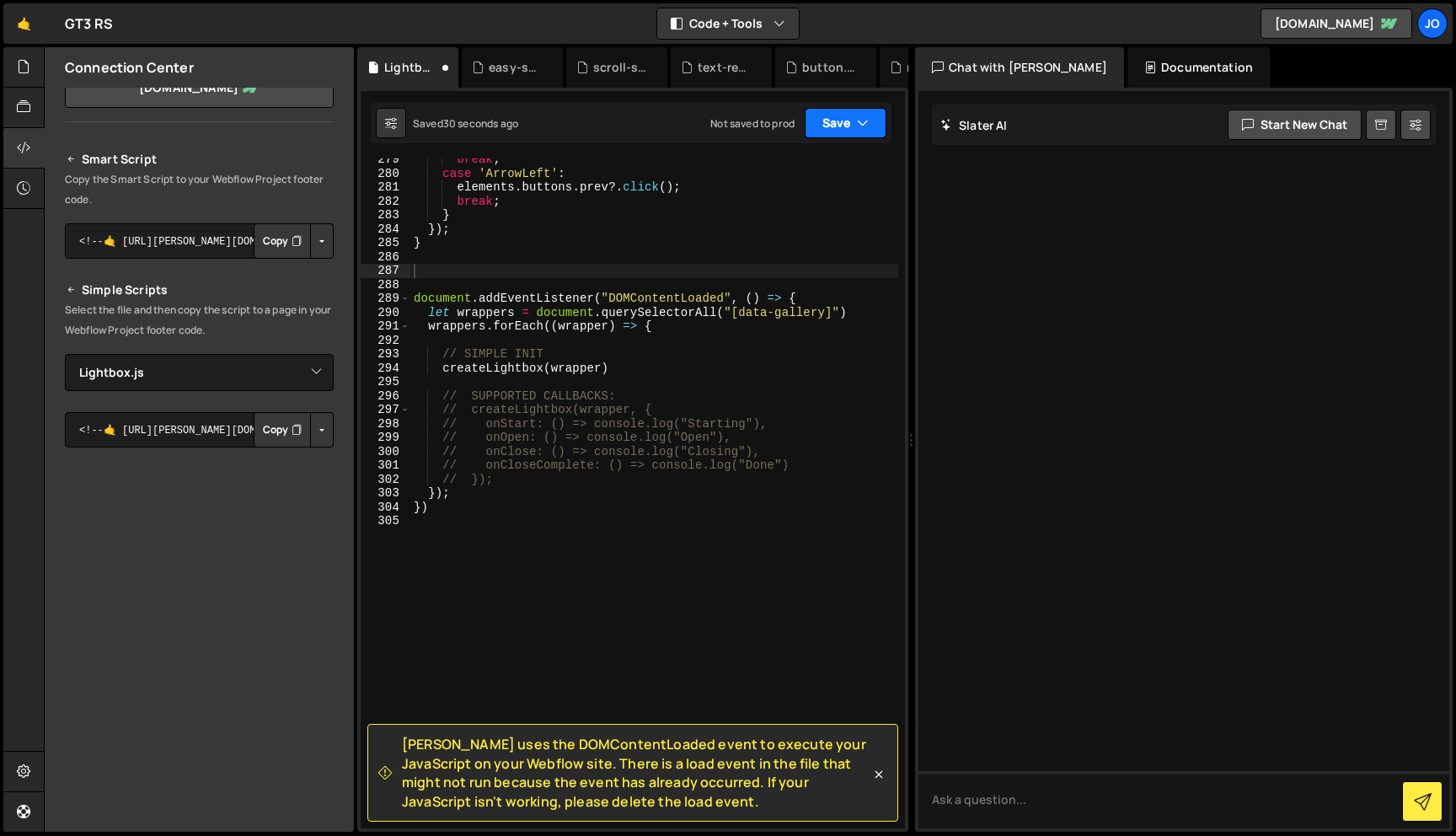
click at [862, 130] on icon "button" at bounding box center [863, 123] width 11 height 17
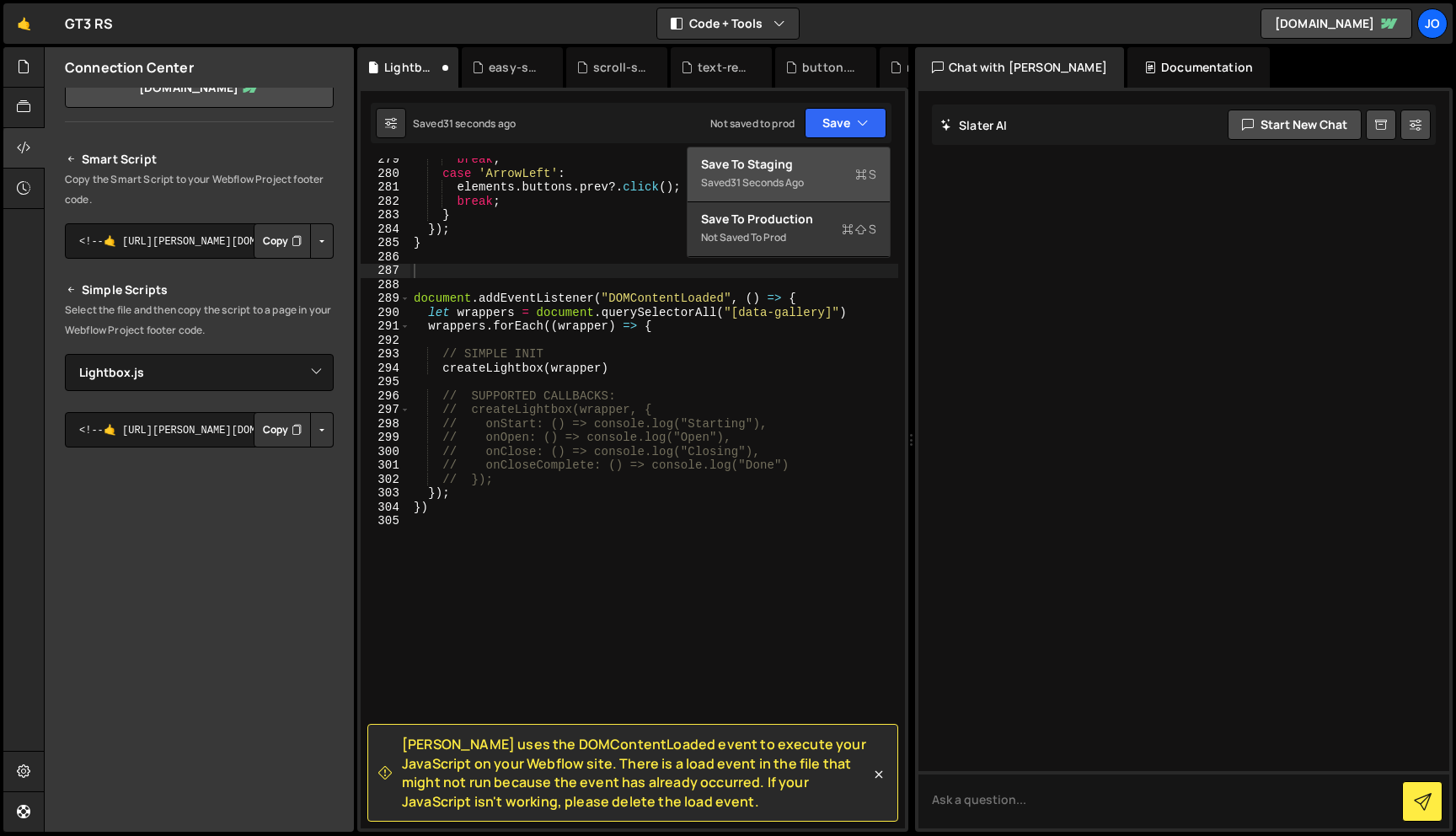
click at [851, 162] on div "Save to Staging S" at bounding box center [789, 164] width 176 height 17
